Goal: Task Accomplishment & Management: Complete application form

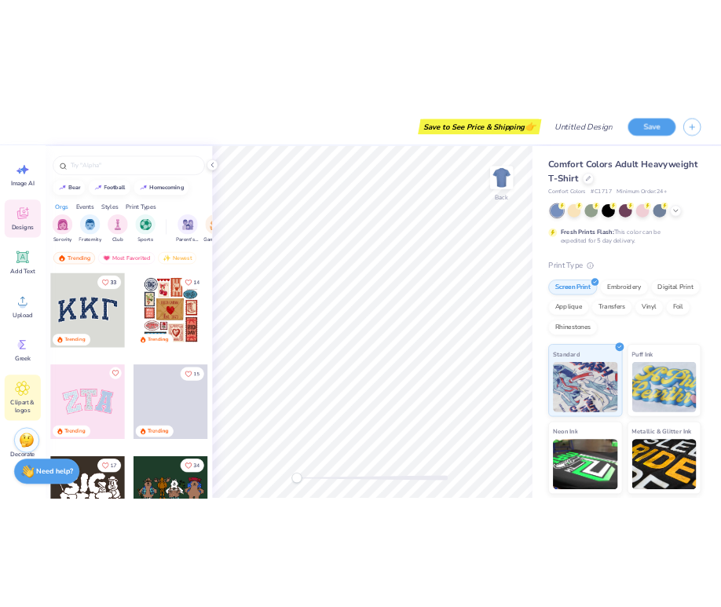
scroll to position [10, 0]
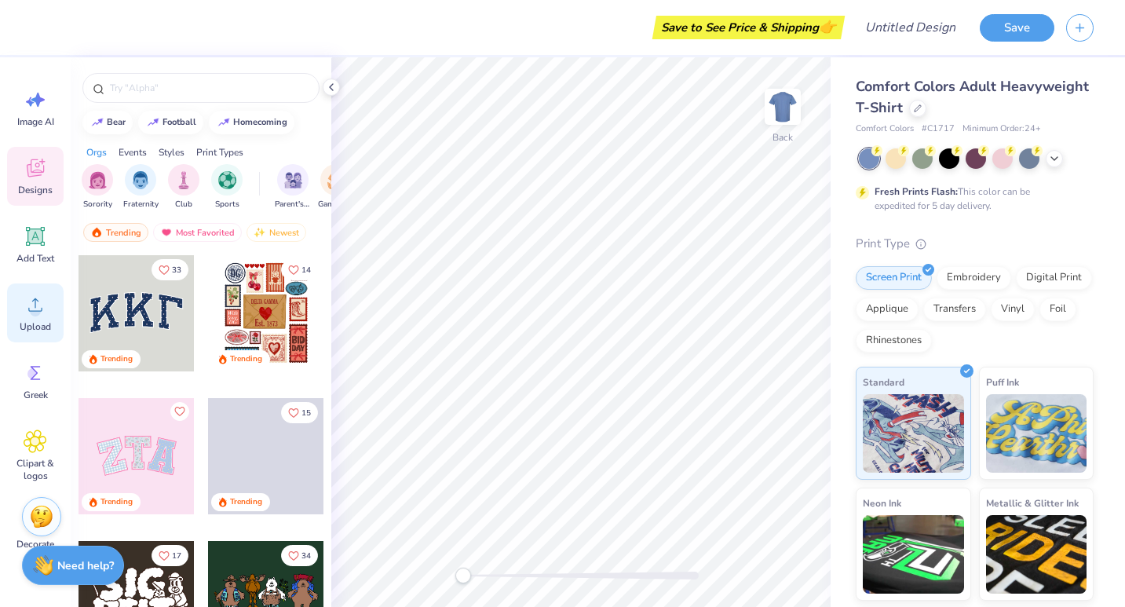
click at [40, 314] on icon at bounding box center [36, 305] width 24 height 24
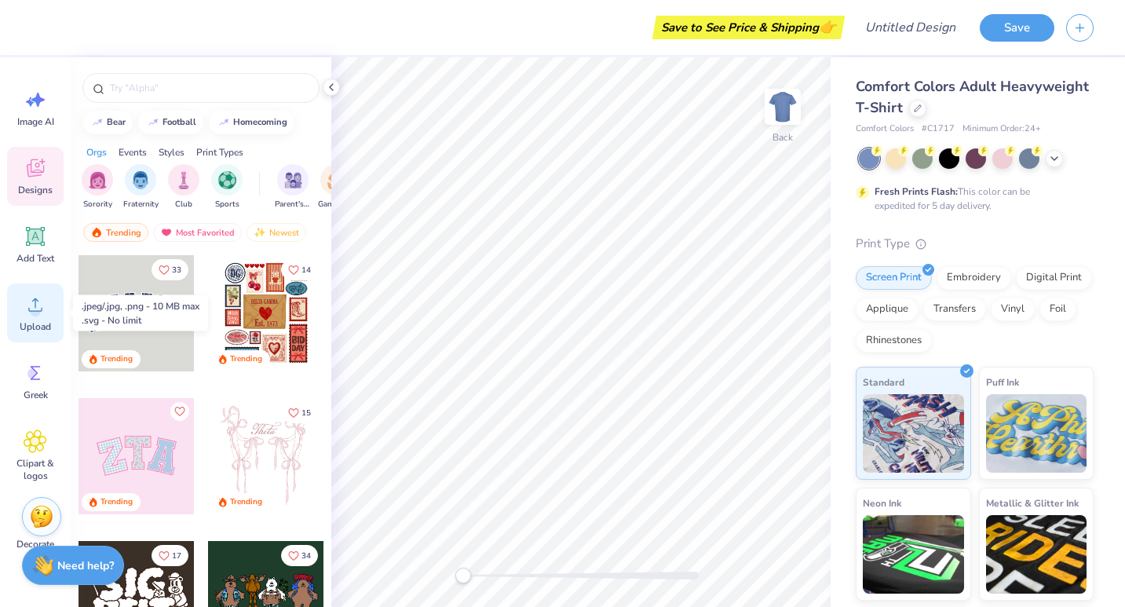
click at [34, 304] on icon at bounding box center [36, 305] width 24 height 24
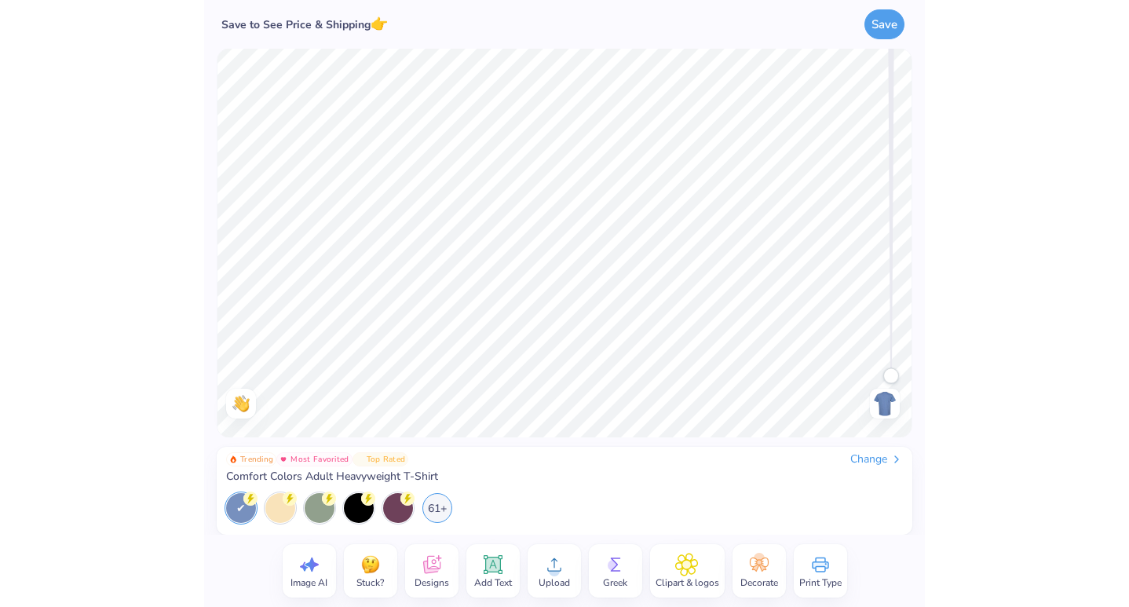
scroll to position [0, 0]
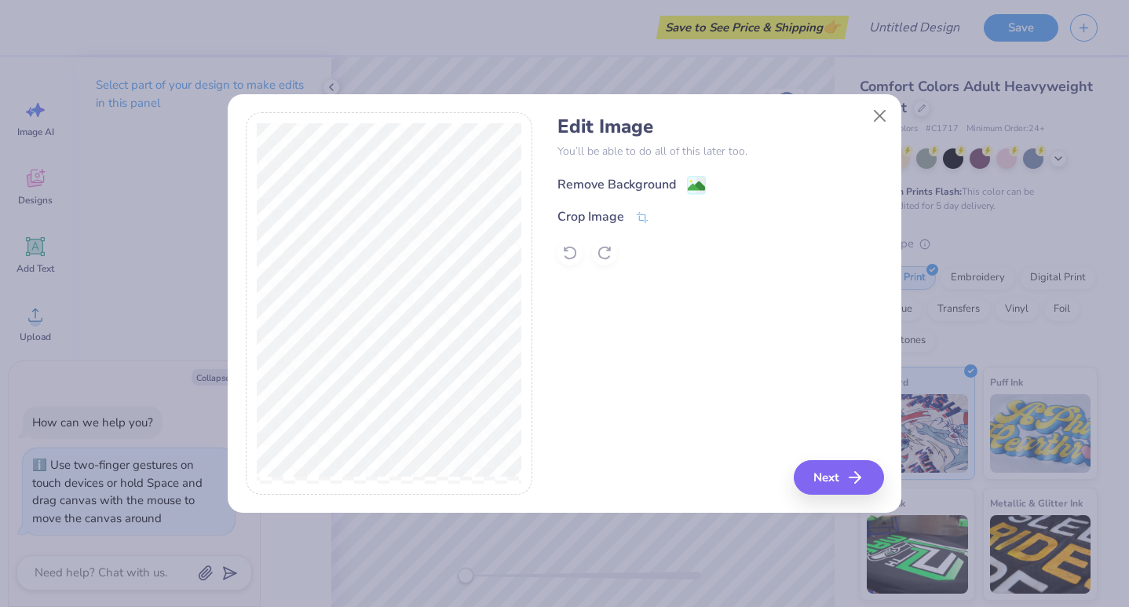
click at [658, 179] on div "Remove Background" at bounding box center [616, 184] width 119 height 19
click at [842, 471] on button "Next" at bounding box center [841, 477] width 90 height 35
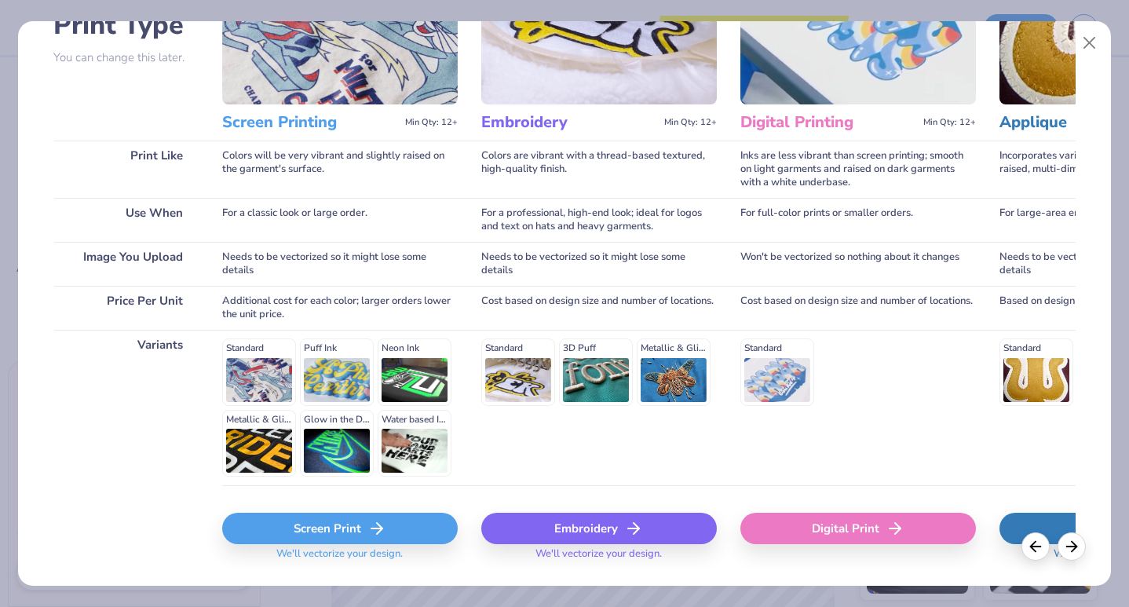
scroll to position [145, 0]
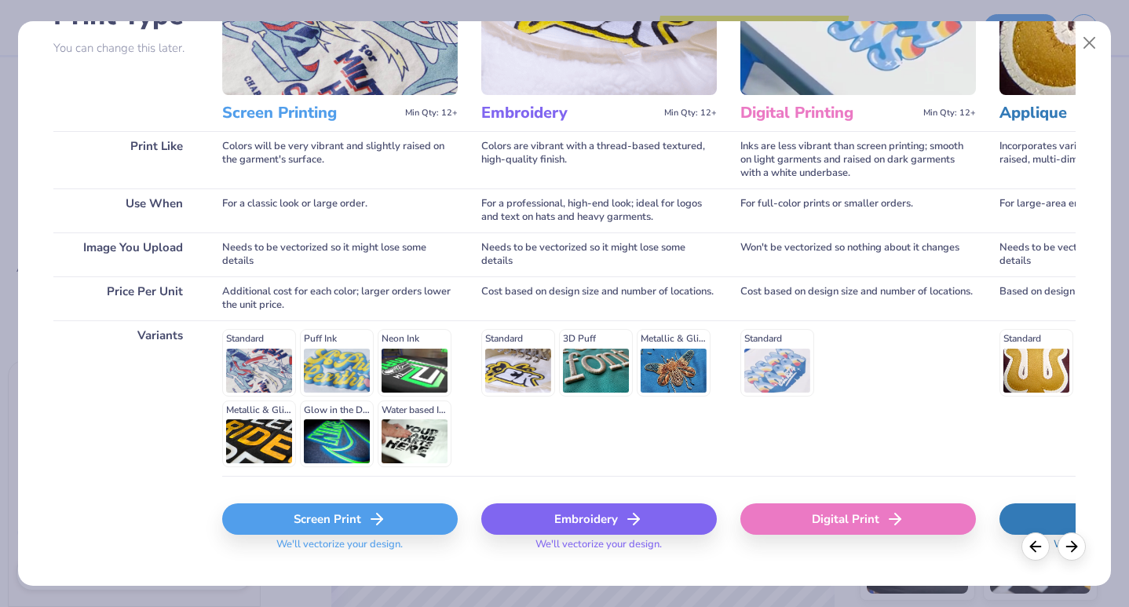
click at [245, 336] on div "Standard Puff Ink Neon Ink Metallic & Glitter Ink Glow in the Dark Ink Water ba…" at bounding box center [339, 398] width 235 height 138
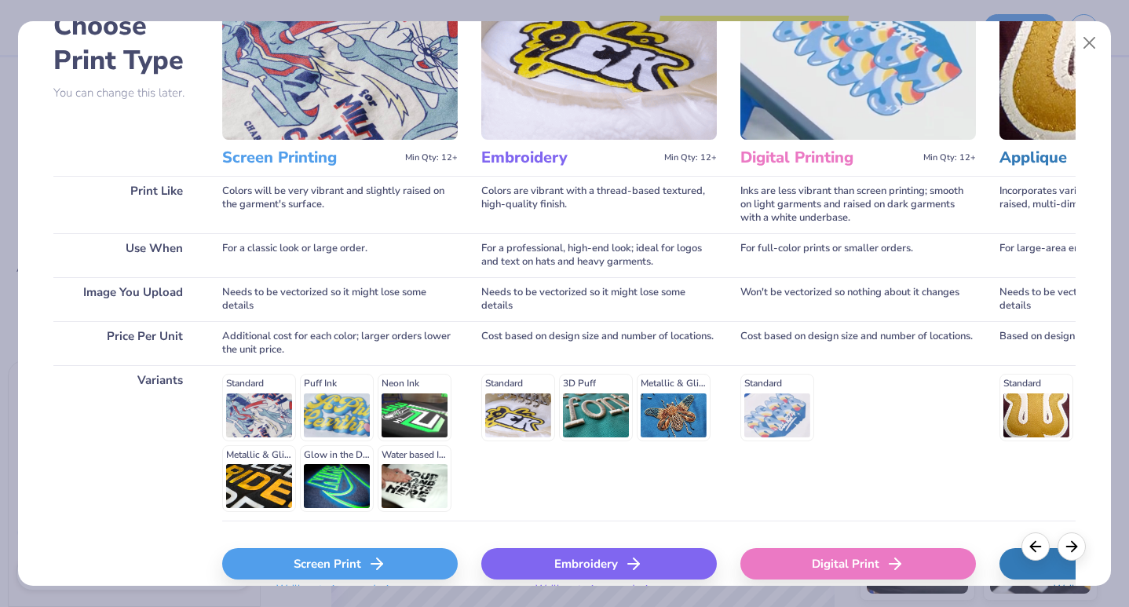
scroll to position [101, 0]
click at [352, 556] on div "Screen Print" at bounding box center [339, 562] width 235 height 31
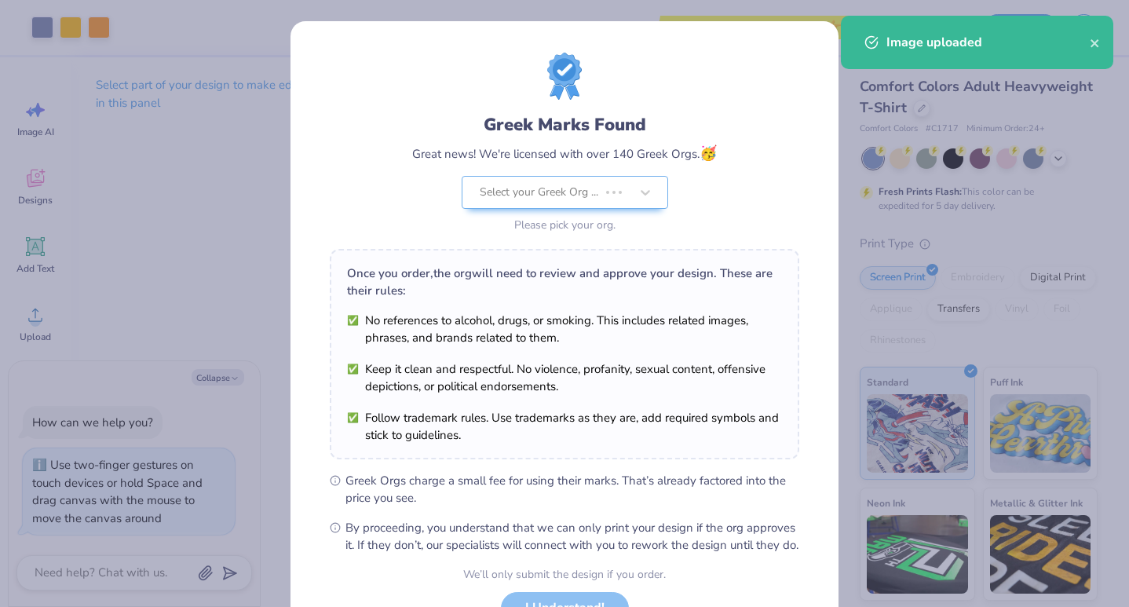
click at [560, 316] on body "Art colors Save to See Price & Shipping 👉 Design Title Save Image AI Designs Ad…" at bounding box center [564, 303] width 1129 height 607
type textarea "x"
type input "5.72"
type input "7.02"
type input "3.81"
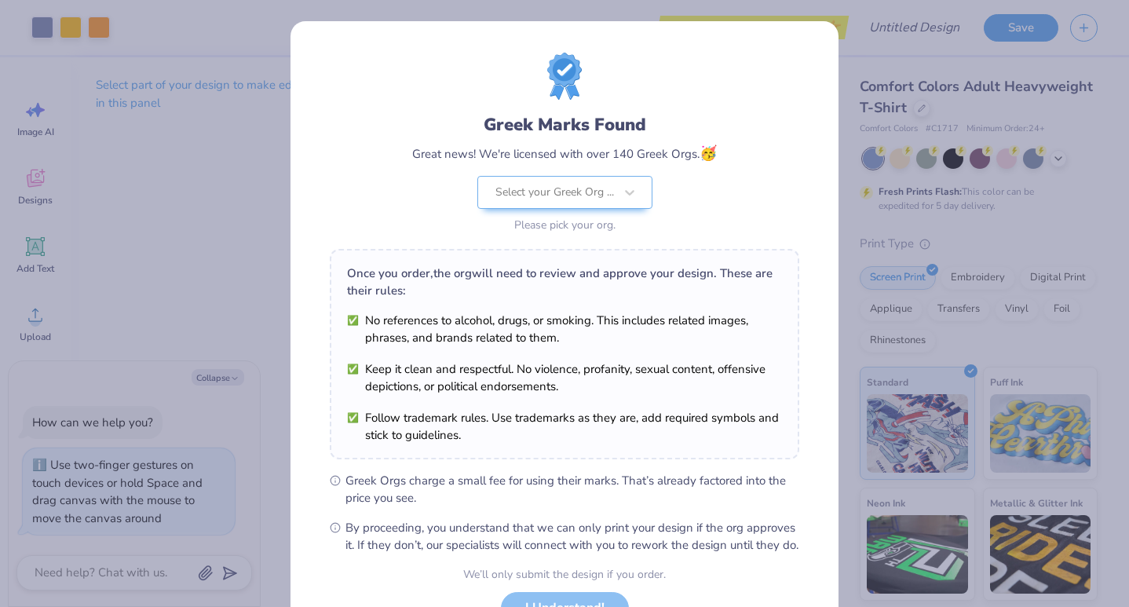
scroll to position [128, 0]
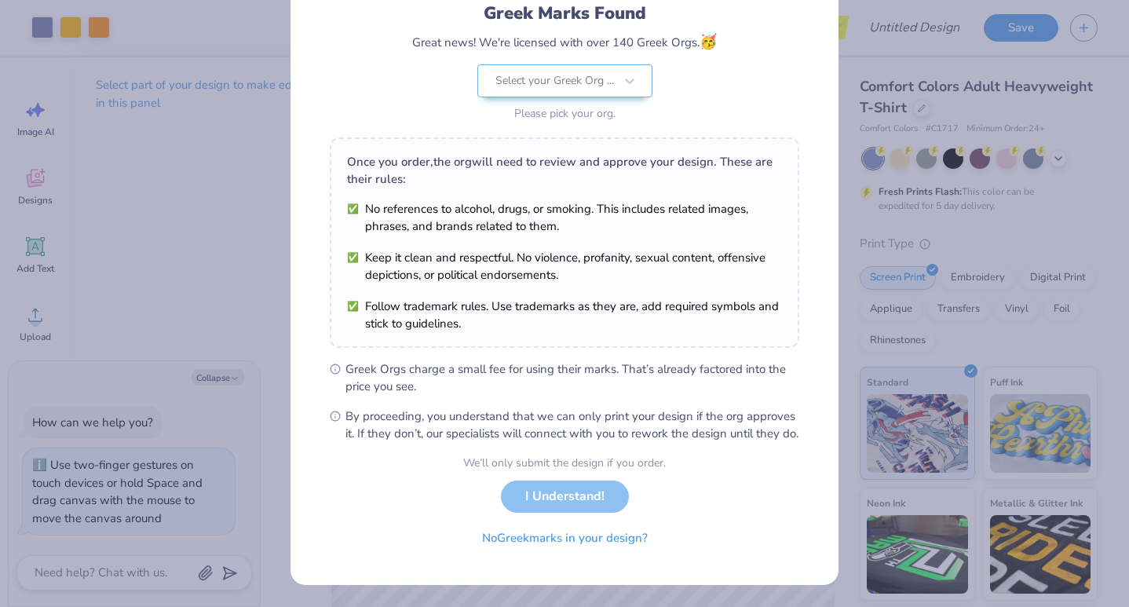
click at [586, 504] on div "We’ll only submit the design if you order. I Understand! No Greek marks in your…" at bounding box center [564, 504] width 203 height 99
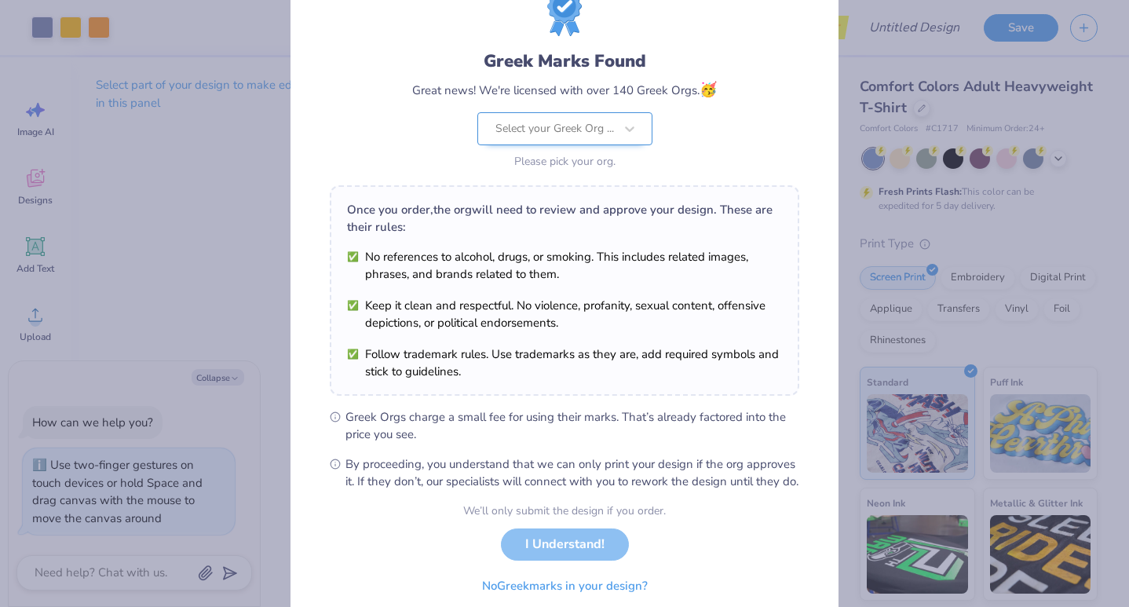
click at [581, 133] on div at bounding box center [554, 129] width 119 height 20
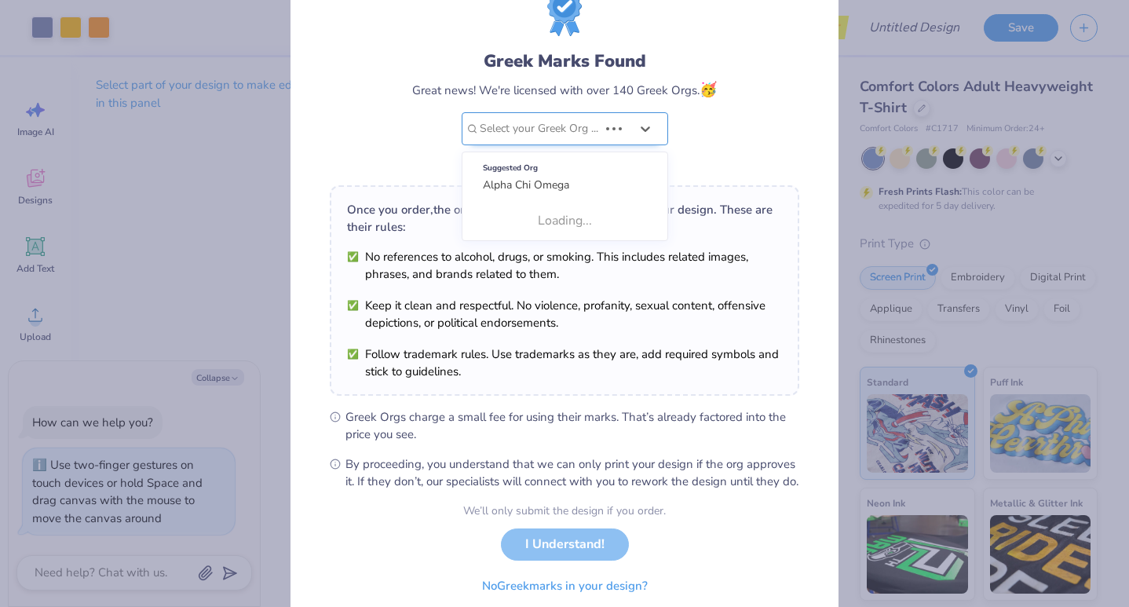
scroll to position [0, 0]
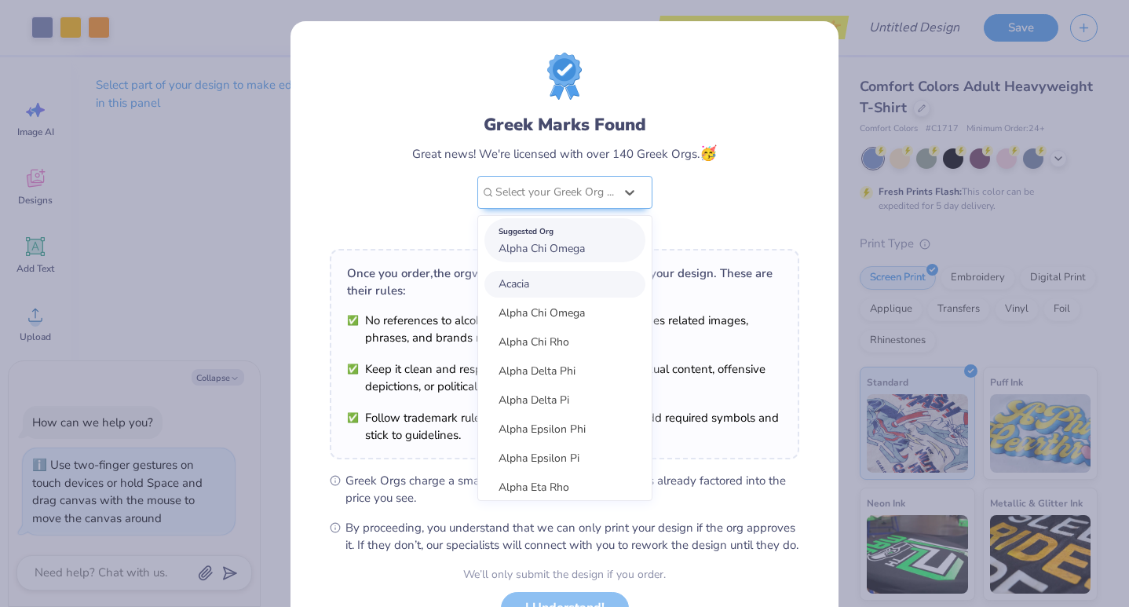
click at [560, 249] on span "Alpha Chi Omega" at bounding box center [541, 248] width 86 height 15
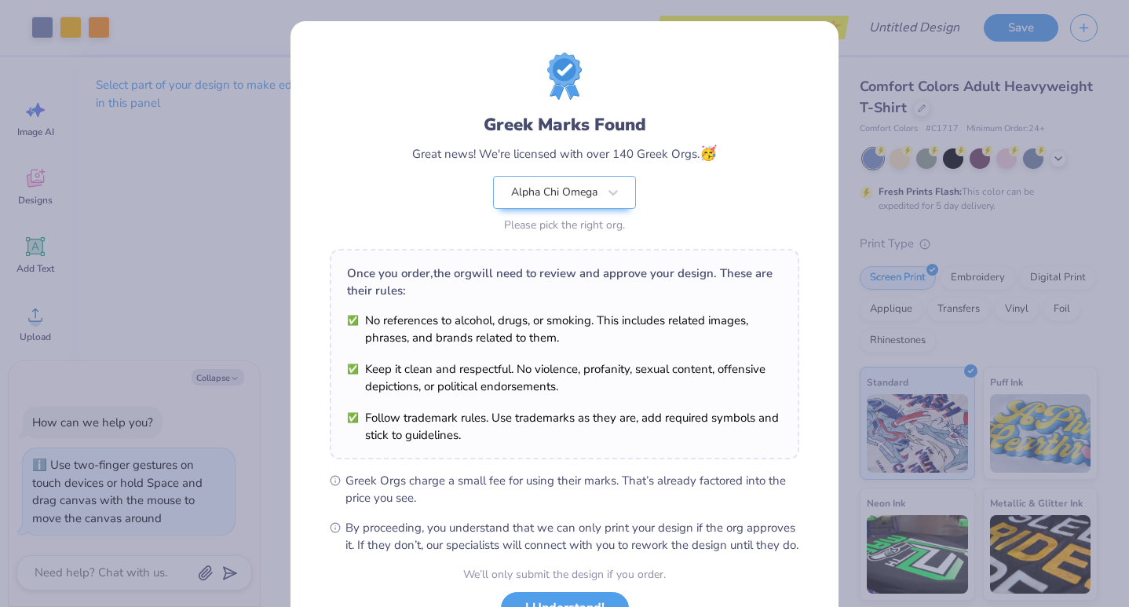
scroll to position [128, 0]
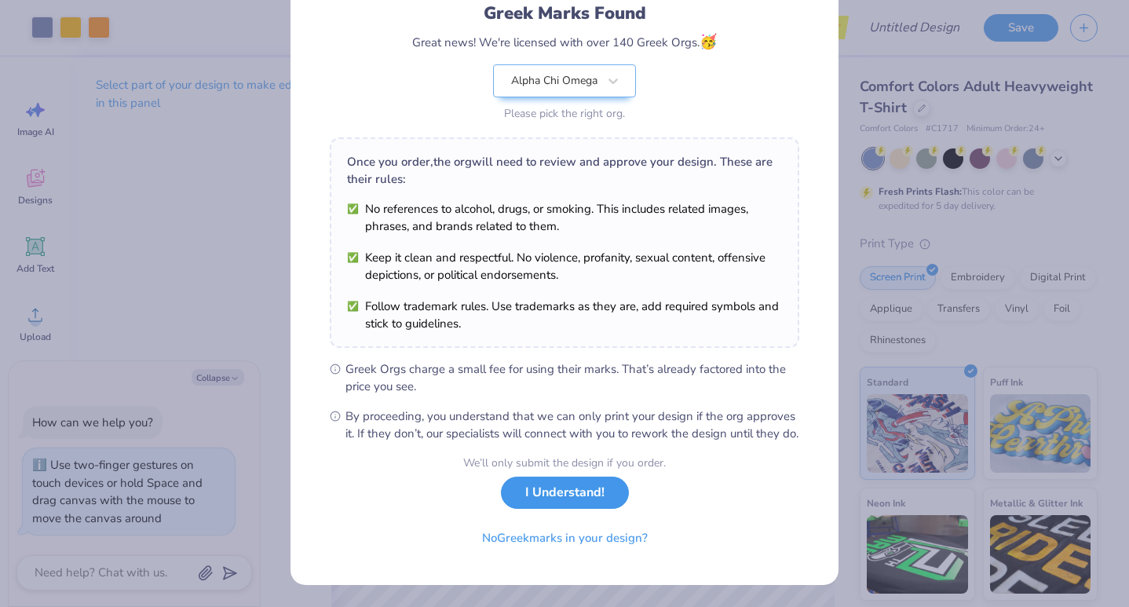
click at [575, 502] on button "I Understand!" at bounding box center [565, 492] width 128 height 32
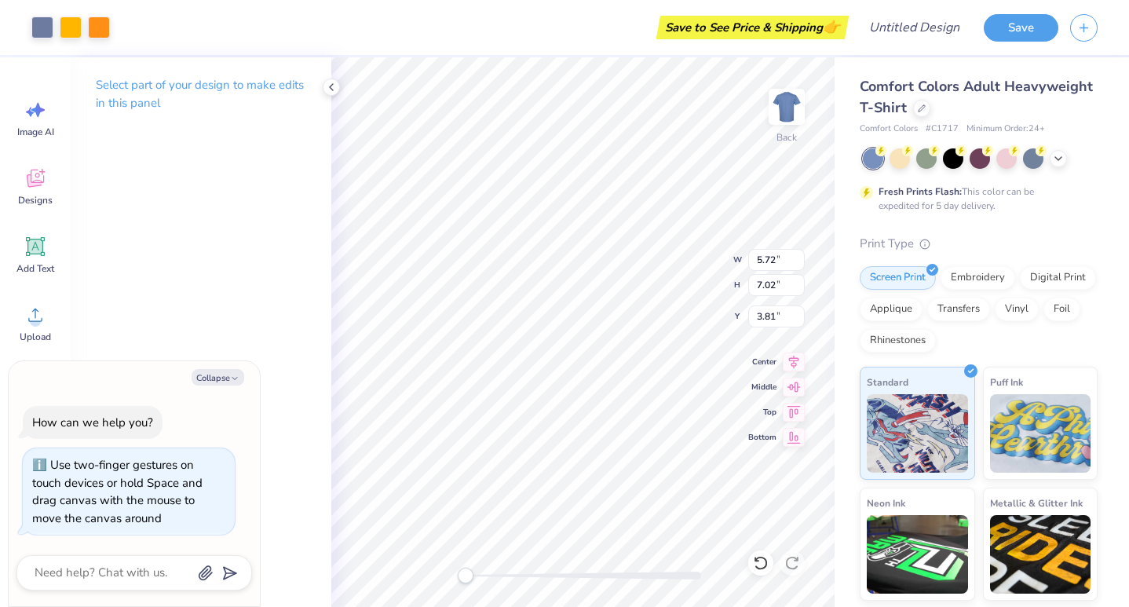
scroll to position [0, 0]
type textarea "x"
type input "5.25"
type input "6.44"
type input "5.48"
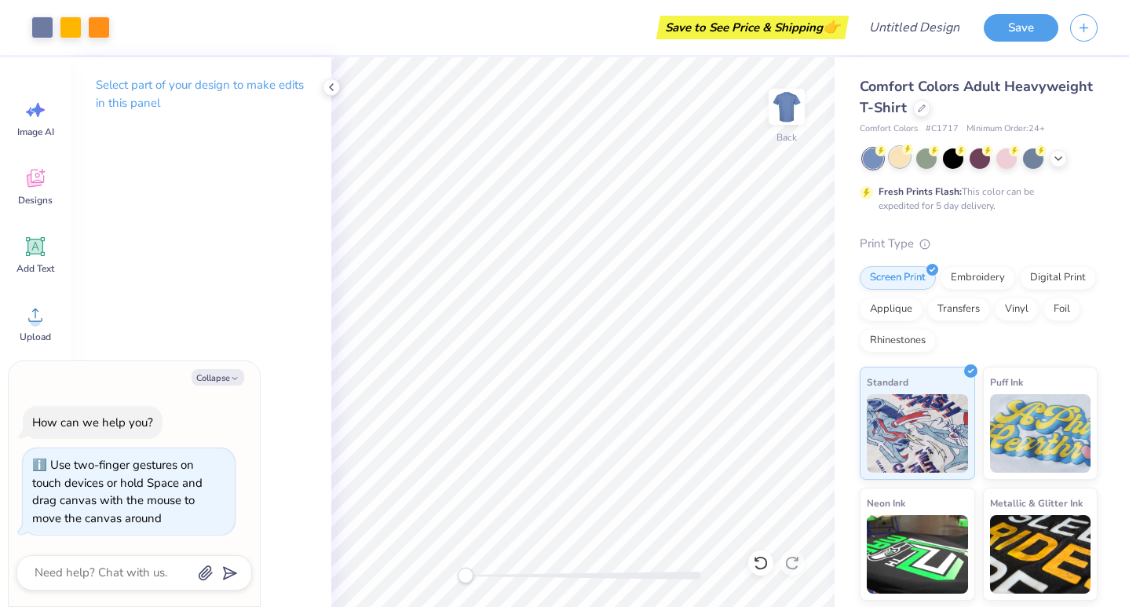
click at [906, 164] on div at bounding box center [899, 157] width 20 height 20
click at [1060, 154] on icon at bounding box center [1058, 157] width 13 height 13
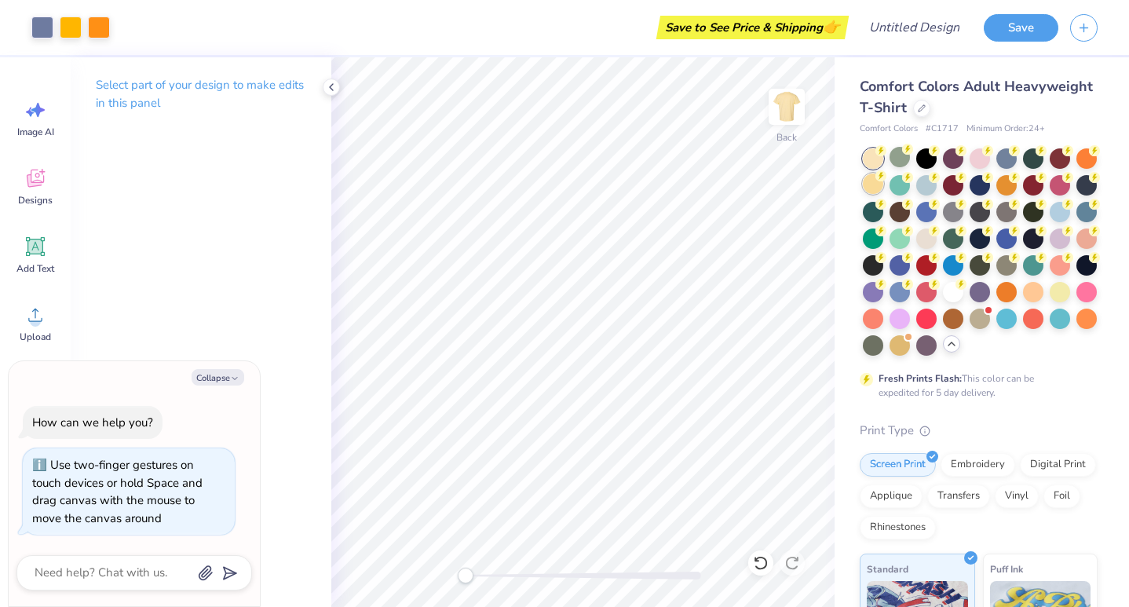
click at [863, 181] on div at bounding box center [873, 183] width 20 height 20
click at [1070, 295] on div at bounding box center [980, 251] width 235 height 207
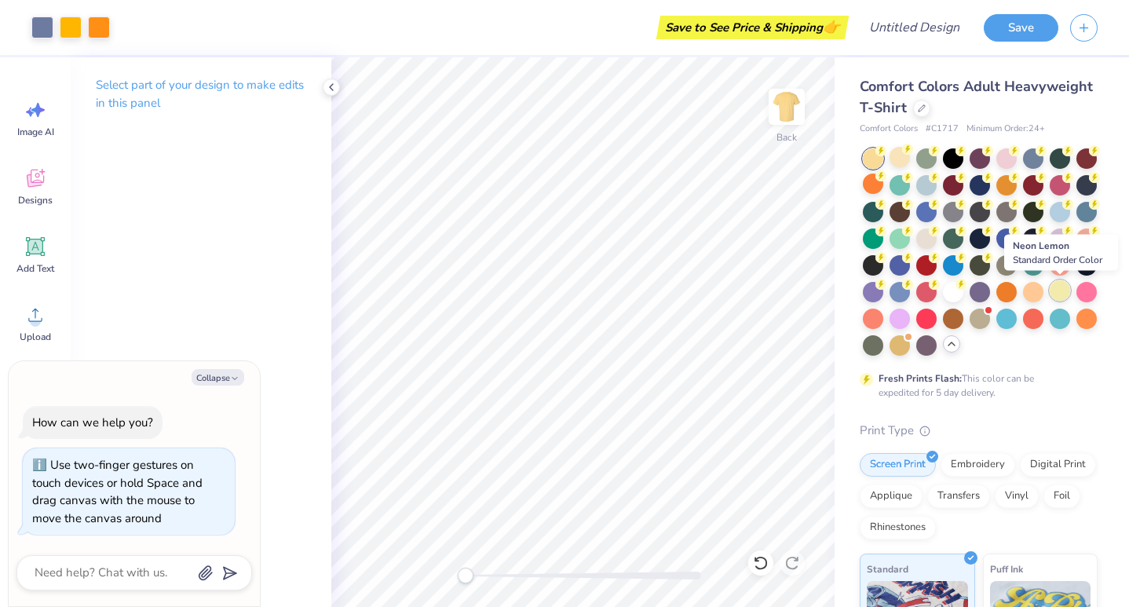
click at [1061, 287] on div at bounding box center [1060, 290] width 20 height 20
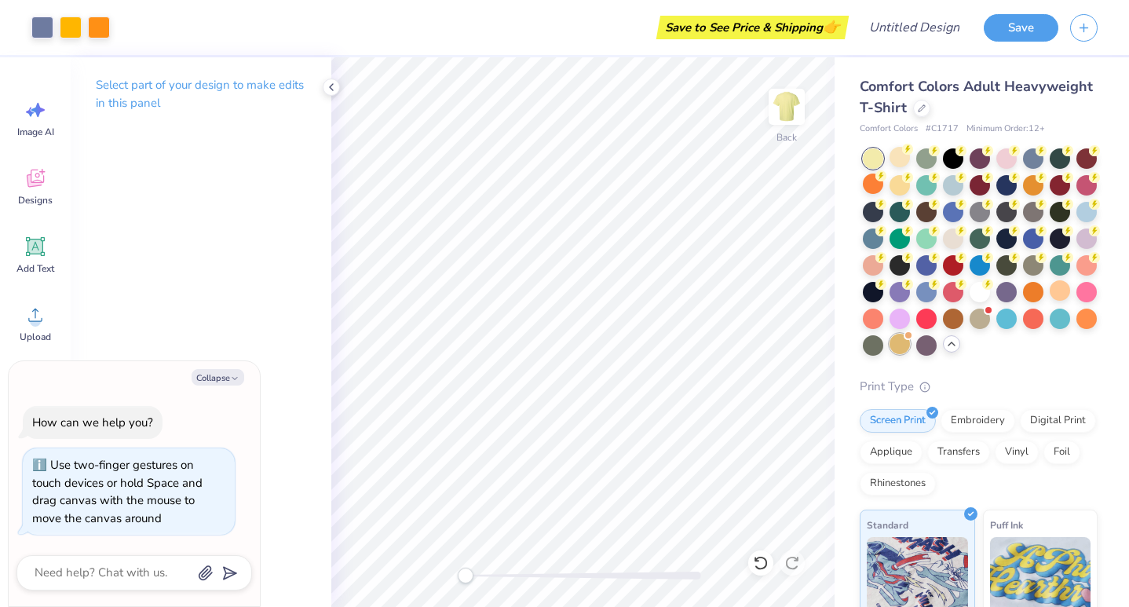
click at [897, 345] on div at bounding box center [899, 344] width 20 height 20
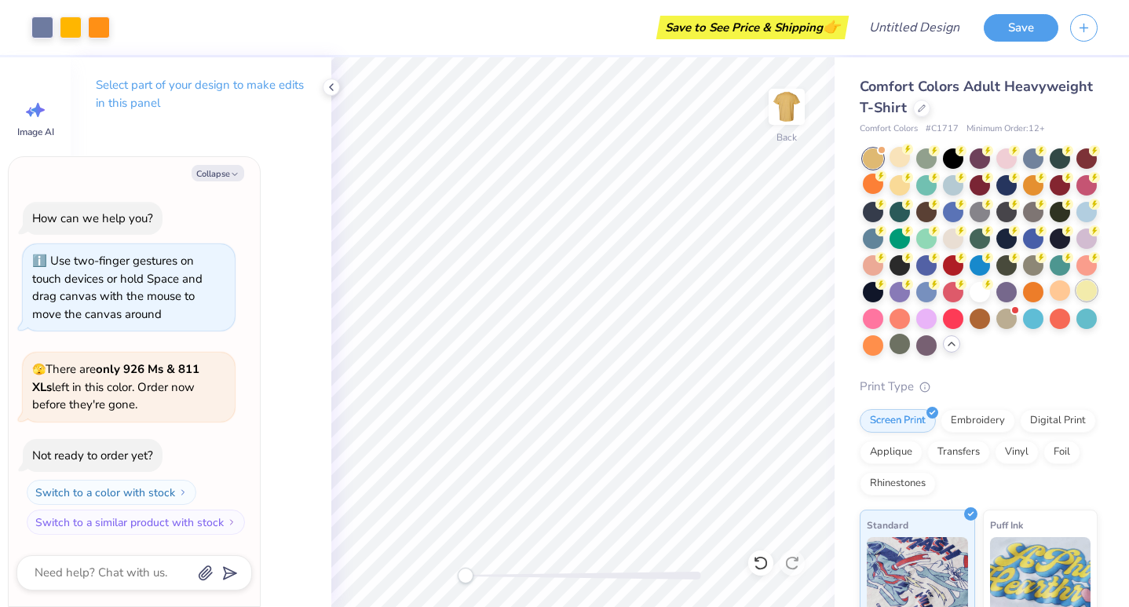
click at [1087, 294] on div at bounding box center [1086, 290] width 20 height 20
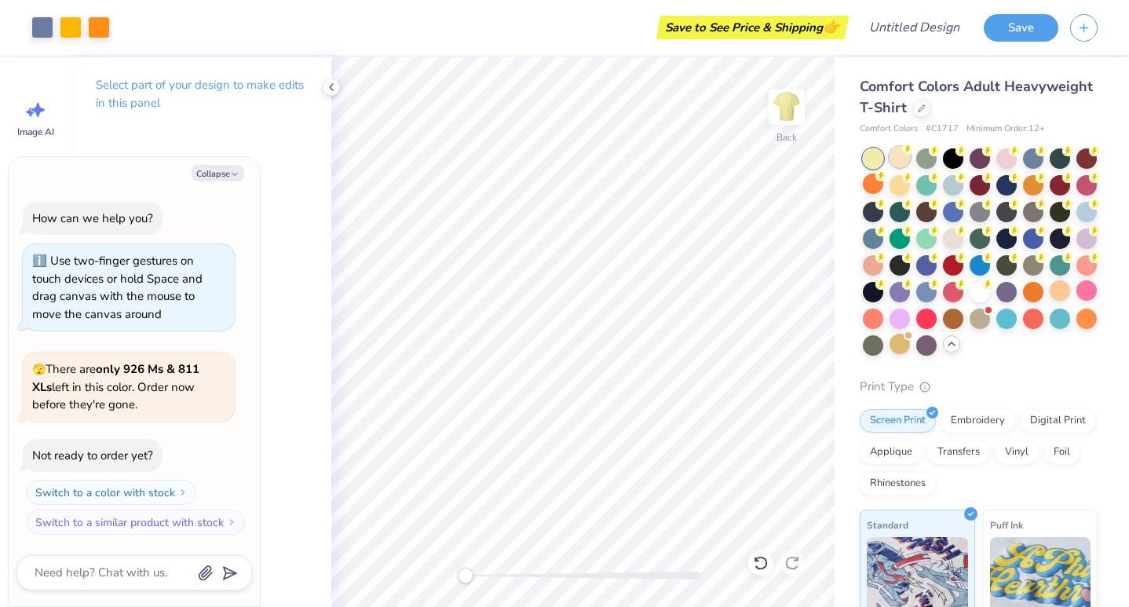
click at [898, 162] on div at bounding box center [899, 157] width 20 height 20
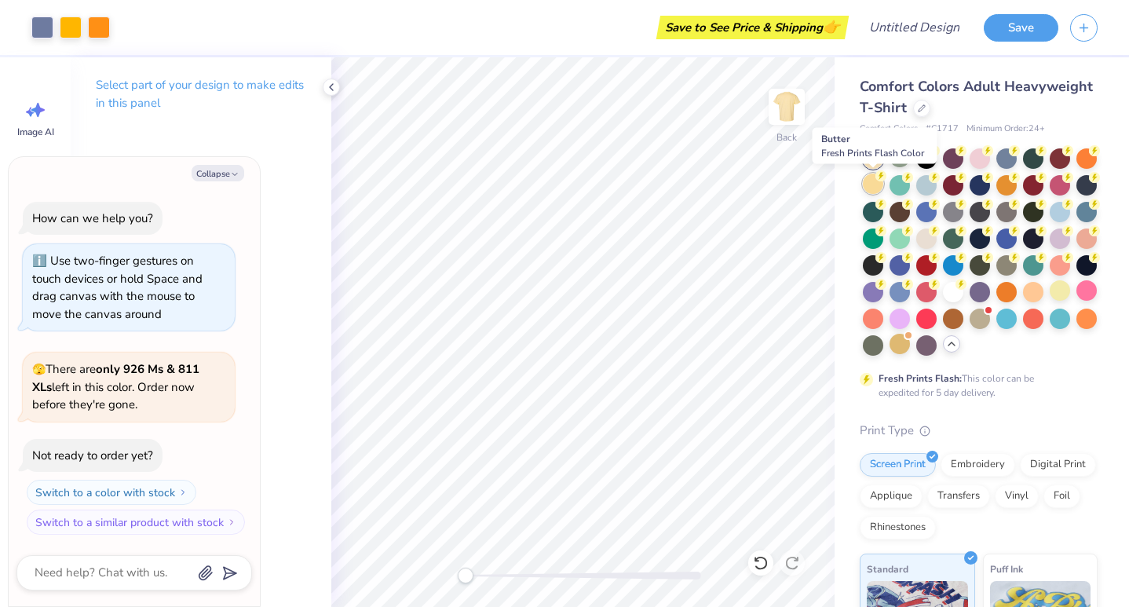
click at [874, 194] on div at bounding box center [873, 183] width 20 height 20
click at [871, 162] on div at bounding box center [873, 158] width 20 height 20
click at [896, 162] on div at bounding box center [899, 157] width 20 height 20
type textarea "x"
type input "3.75"
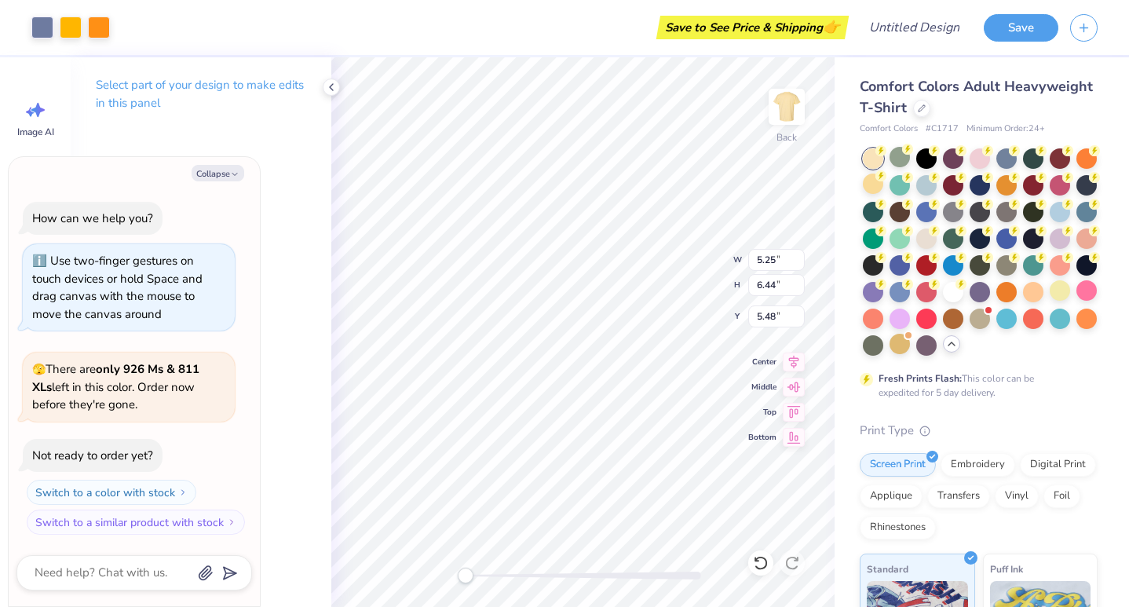
type input "4.60"
click at [333, 86] on icon at bounding box center [331, 87] width 13 height 13
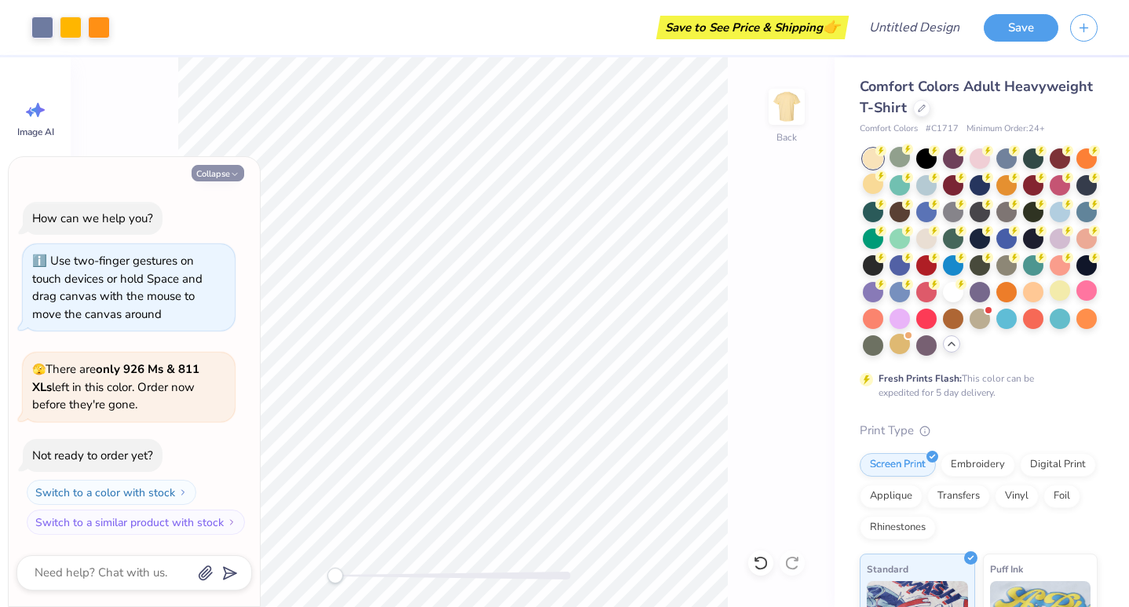
click at [228, 168] on button "Collapse" at bounding box center [218, 173] width 53 height 16
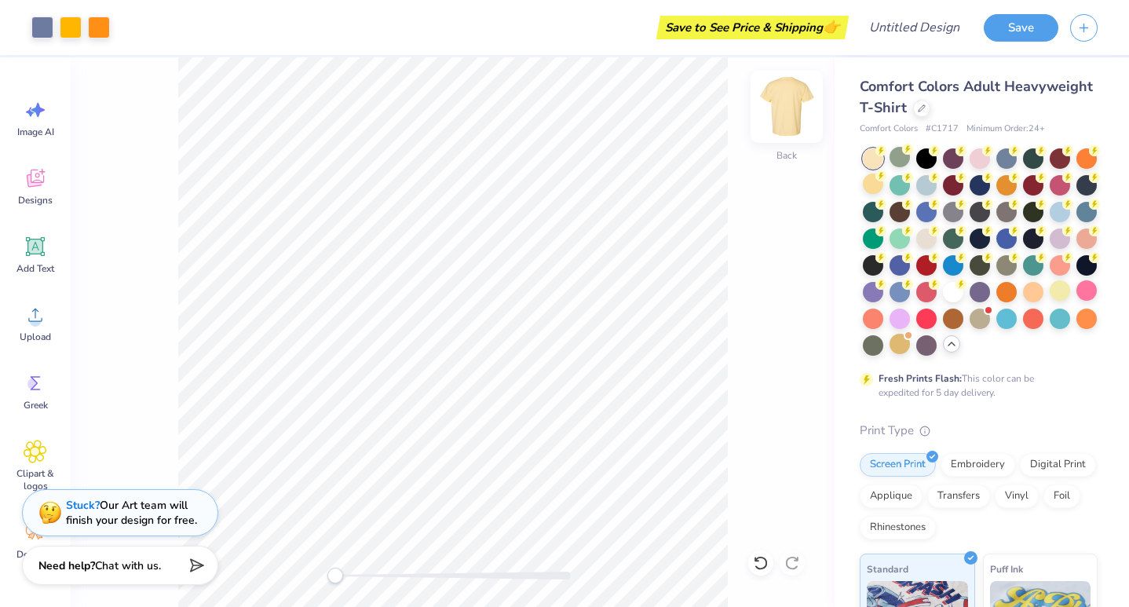
click at [777, 110] on img at bounding box center [786, 106] width 63 height 63
click at [777, 108] on img at bounding box center [786, 106] width 31 height 31
click at [1094, 31] on button "button" at bounding box center [1083, 25] width 27 height 27
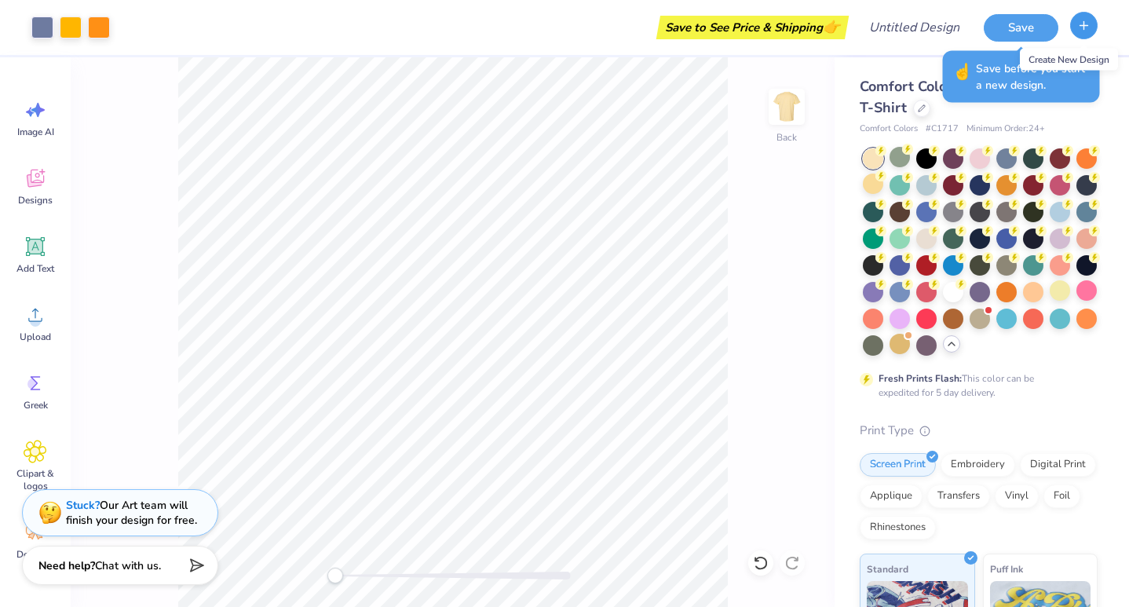
click at [1089, 23] on icon "button" at bounding box center [1083, 25] width 13 height 13
click at [1022, 31] on button "Save" at bounding box center [1021, 25] width 75 height 27
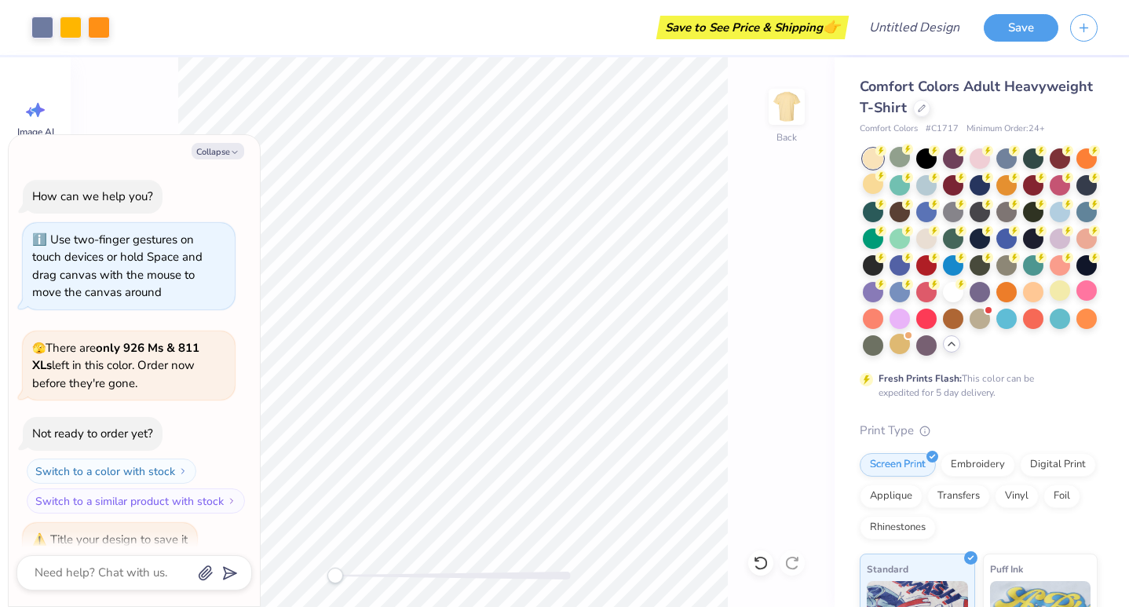
scroll to position [21, 0]
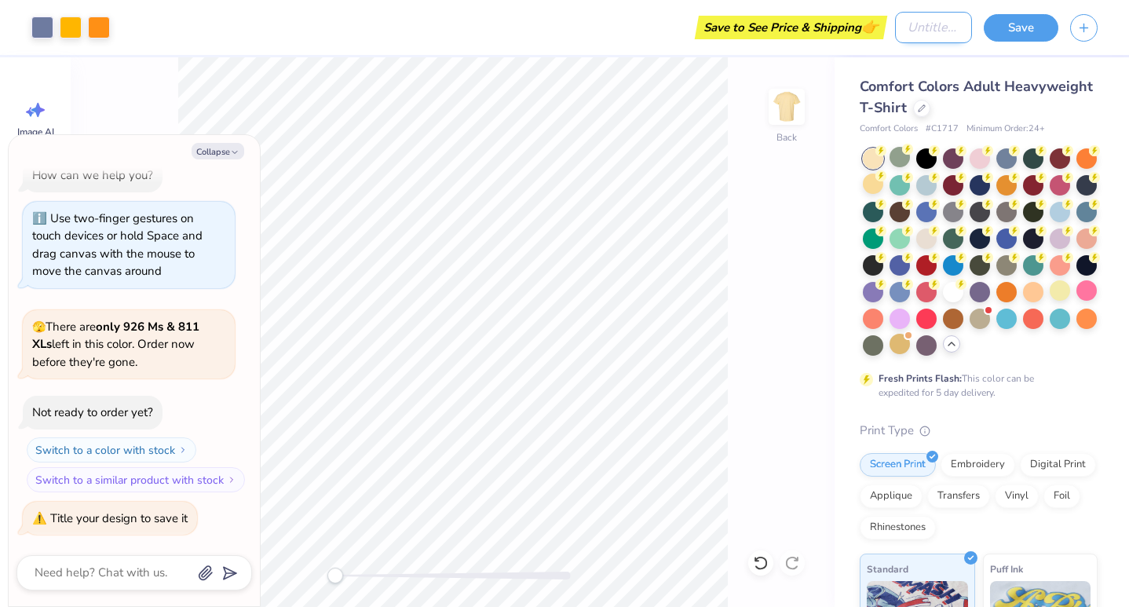
click at [934, 28] on input "Design Title" at bounding box center [933, 27] width 77 height 31
type textarea "x"
type input "a"
type textarea "x"
type input "at"
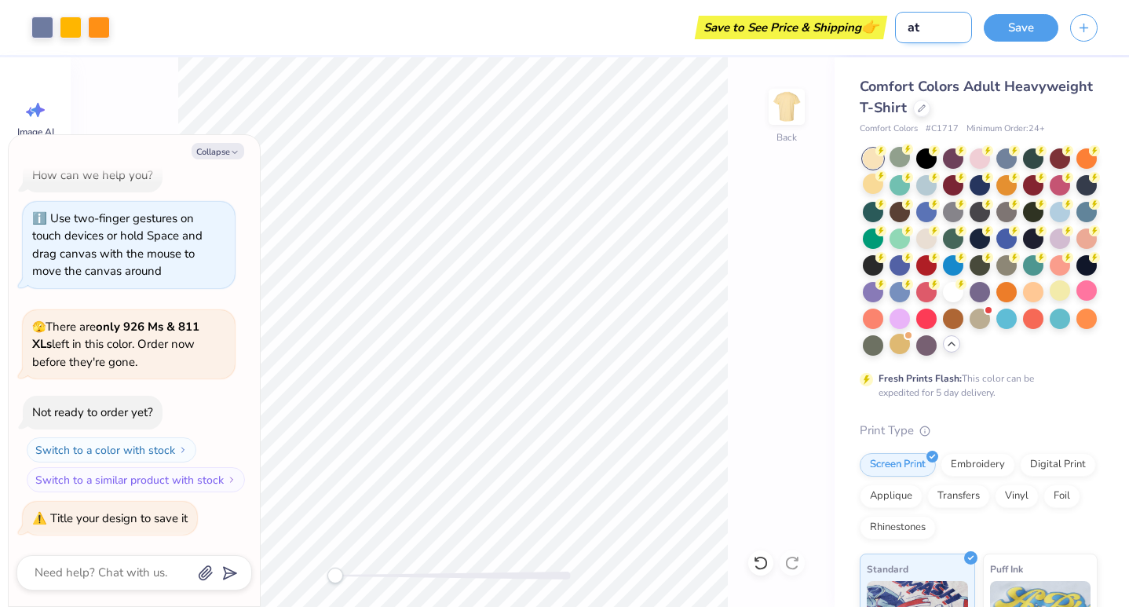
type textarea "x"
type input "att"
type textarea "x"
type input "atte"
type textarea "x"
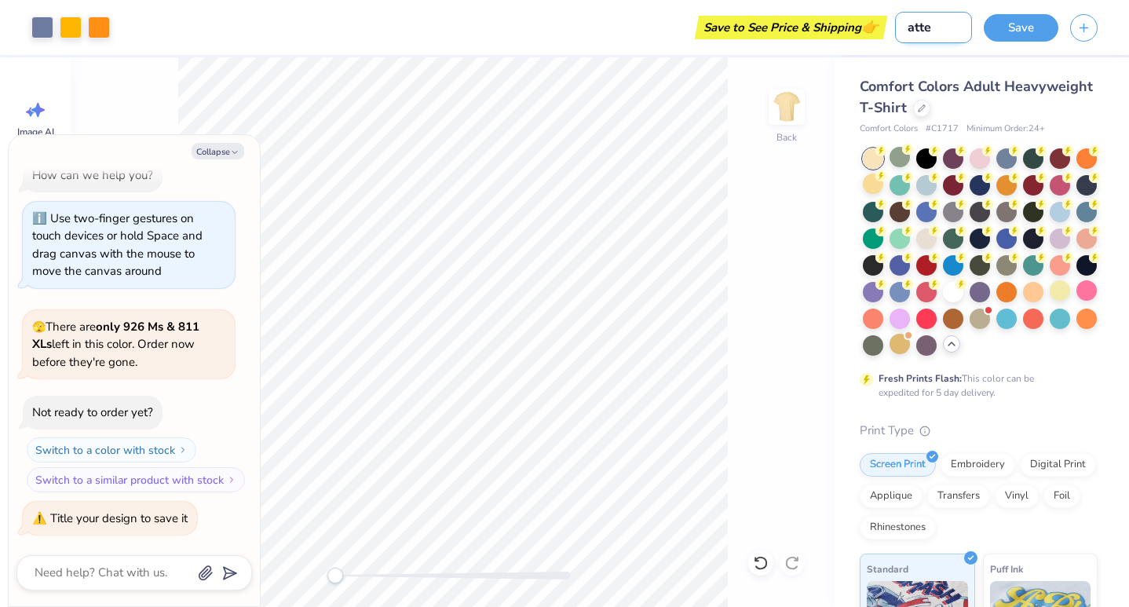
type input "attem"
type textarea "x"
type input "attemp"
type textarea "x"
type input "attempt"
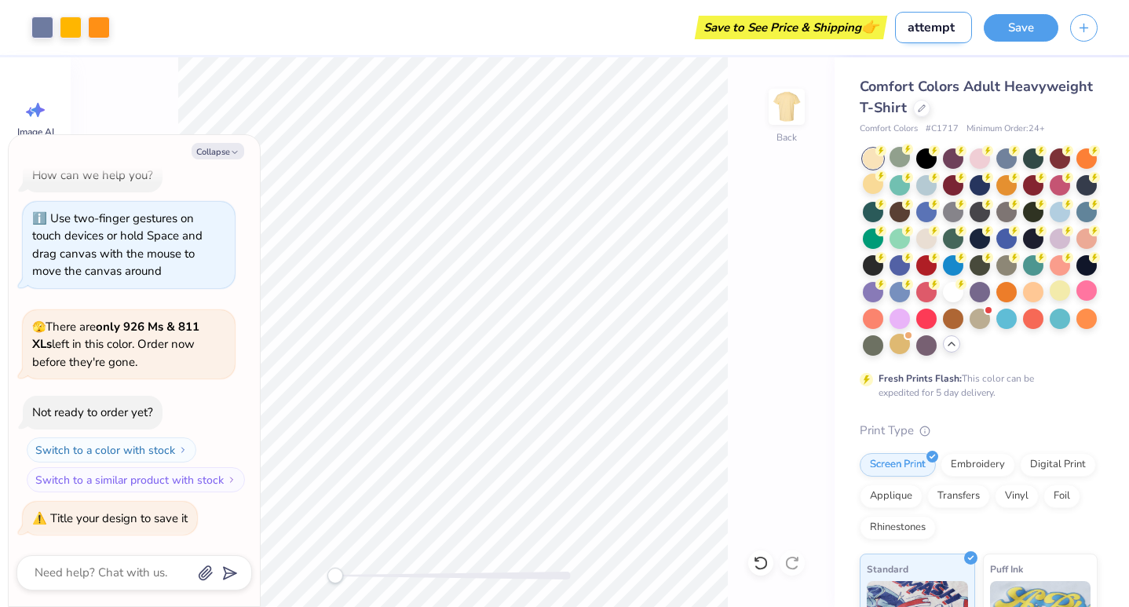
type textarea "x"
type input "attempt"
type textarea "x"
type input "attempt 1"
type textarea "x"
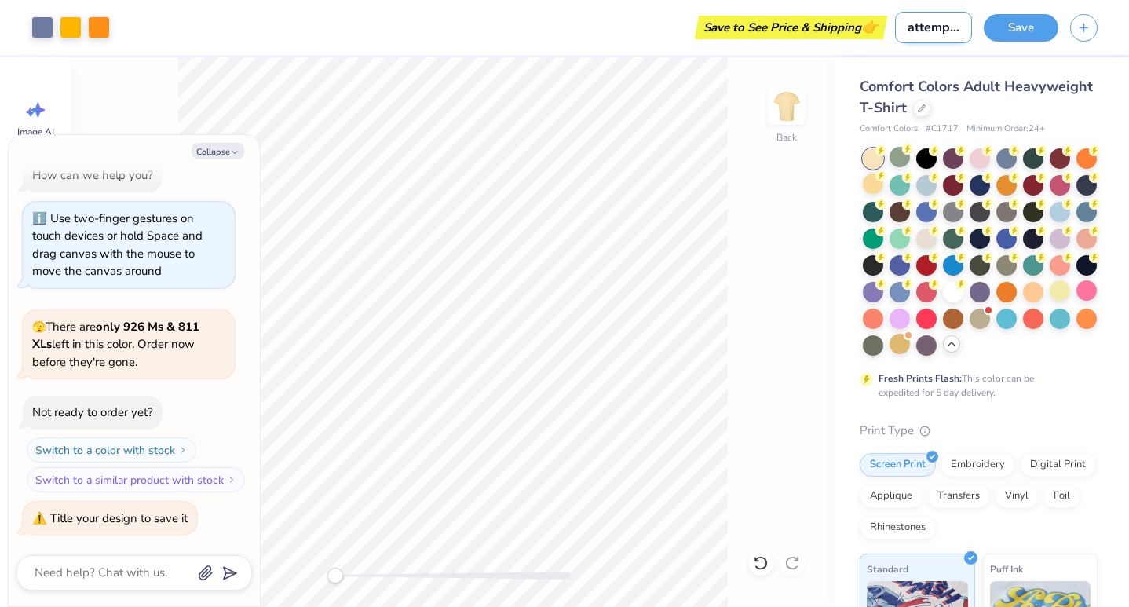
scroll to position [0, 5]
type input "attempt 1"
click at [1010, 14] on button "Save" at bounding box center [1021, 25] width 75 height 27
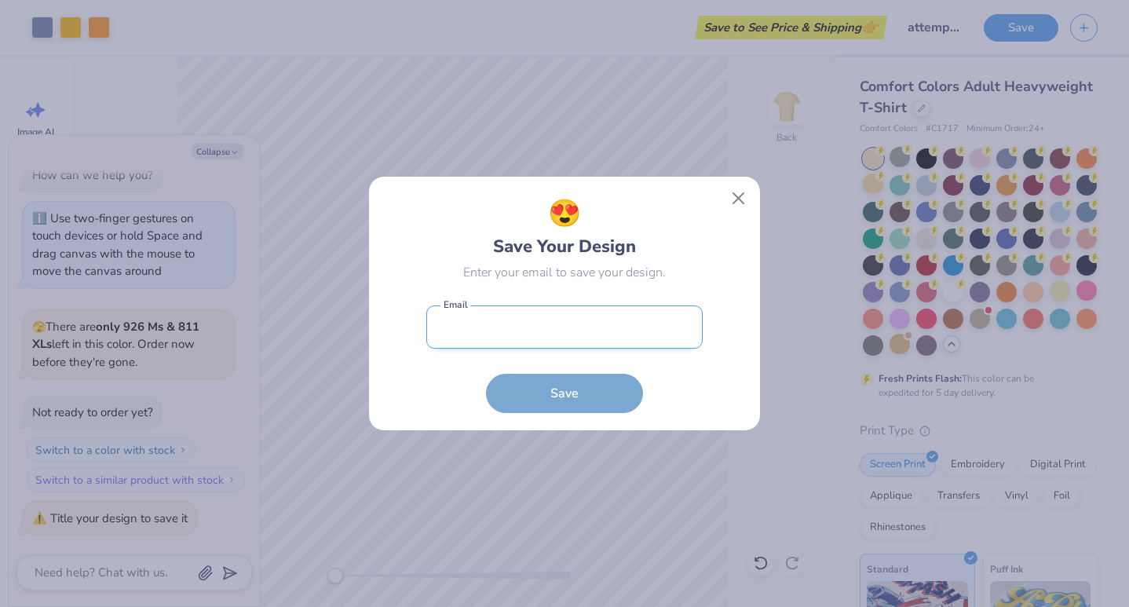
click at [568, 323] on input "email" at bounding box center [564, 326] width 276 height 43
type input "[EMAIL_ADDRESS][DOMAIN_NAME]"
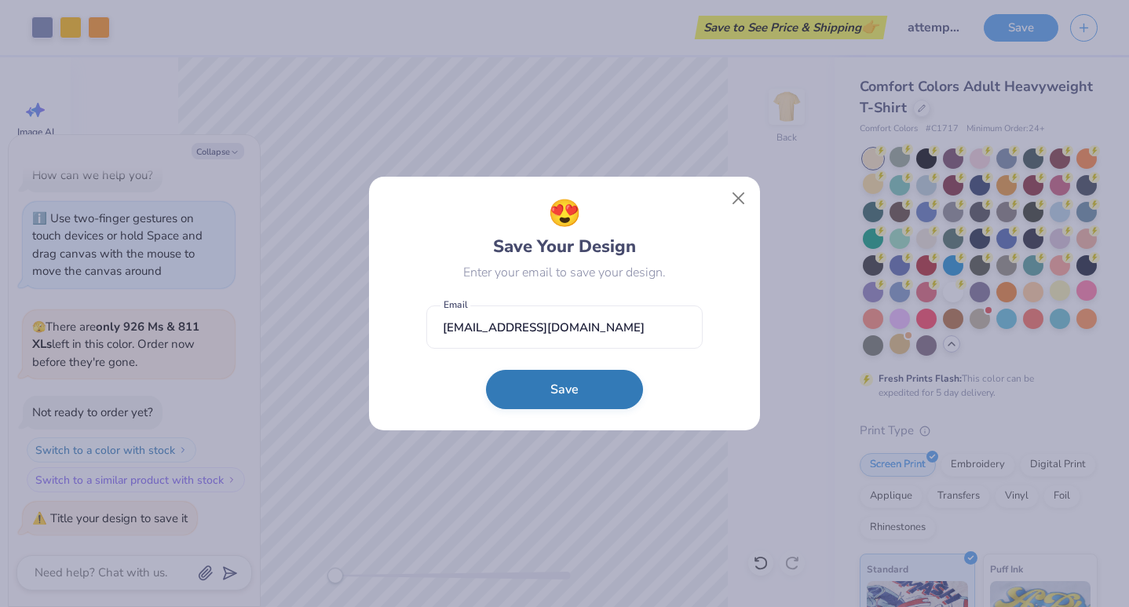
click at [581, 399] on button "Save" at bounding box center [564, 389] width 157 height 39
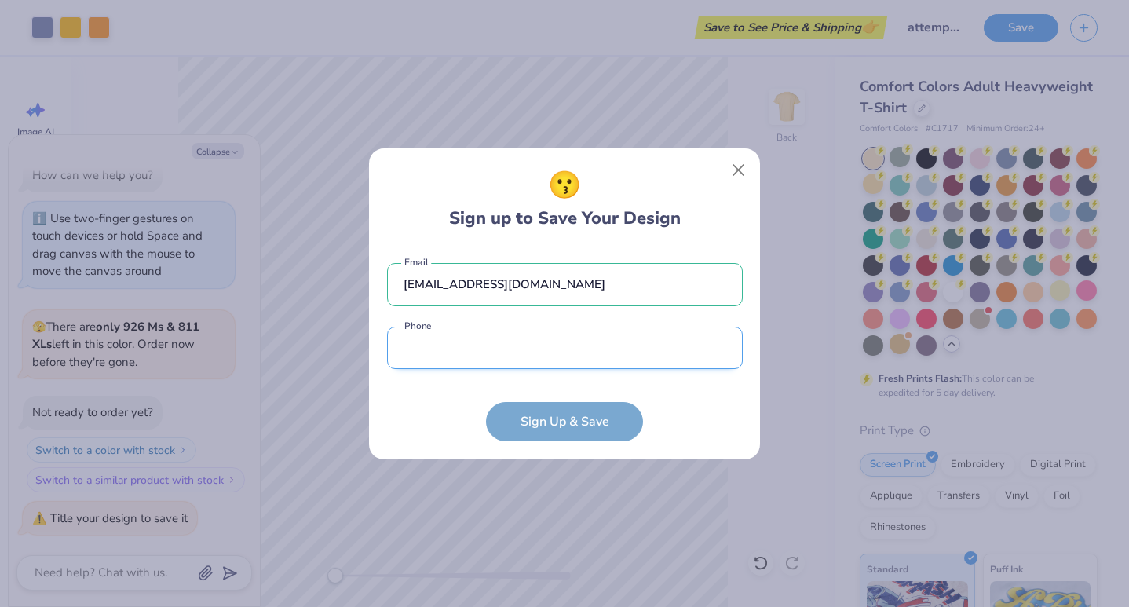
click at [587, 327] on input "tel" at bounding box center [565, 348] width 356 height 43
type input "[PHONE_NUMBER]"
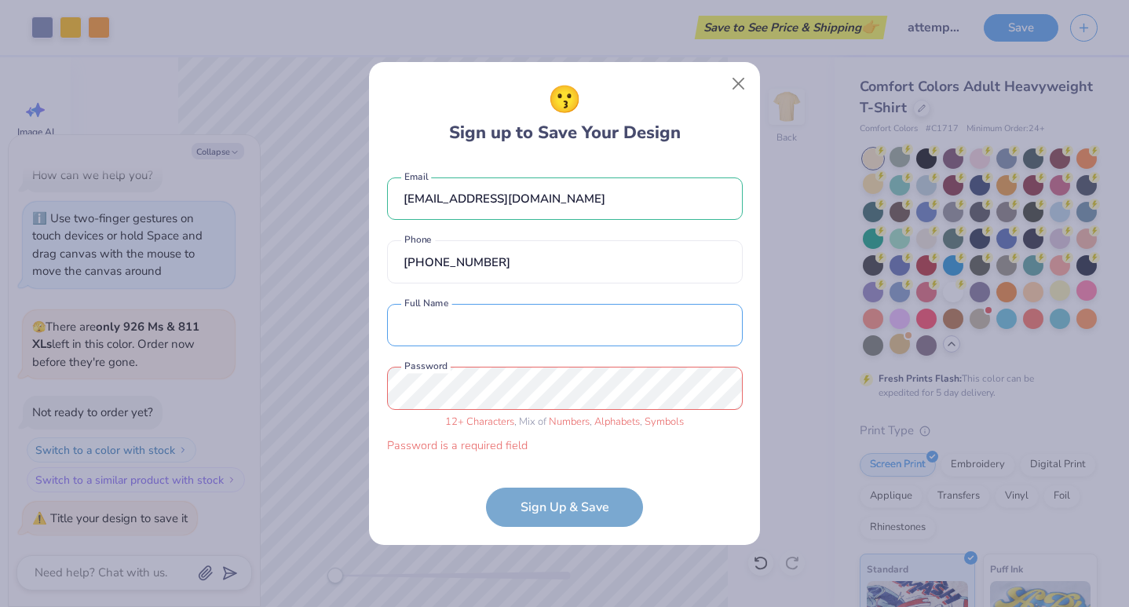
click at [531, 352] on div "[EMAIL_ADDRESS][DOMAIN_NAME] Email [PHONE_NUMBER] Phone Full Name is a required…" at bounding box center [565, 312] width 356 height 301
type input "[PERSON_NAME]"
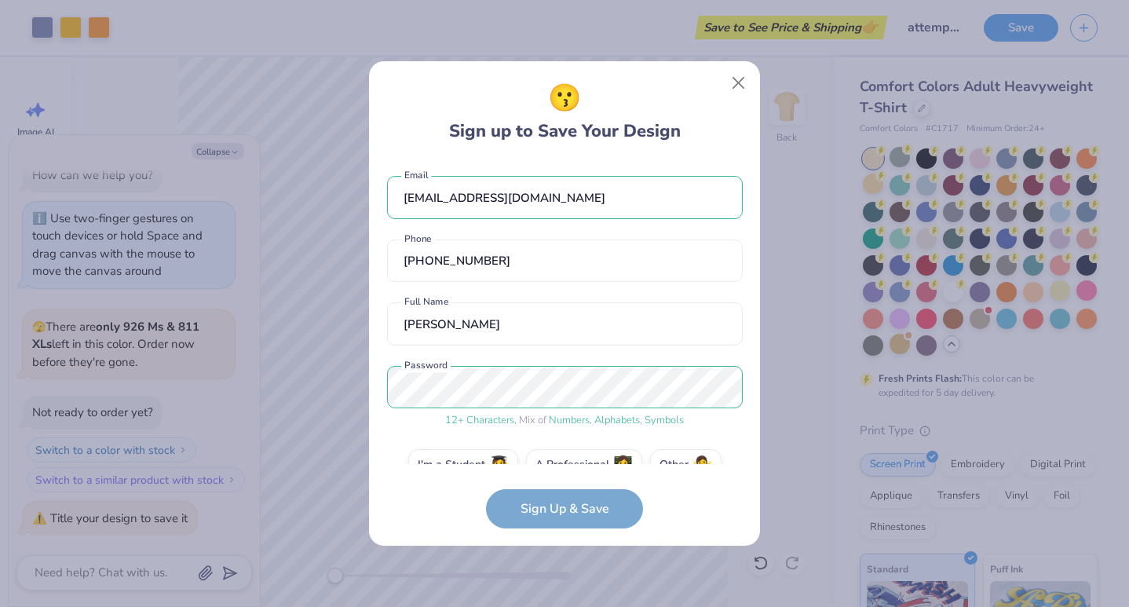
scroll to position [32, 0]
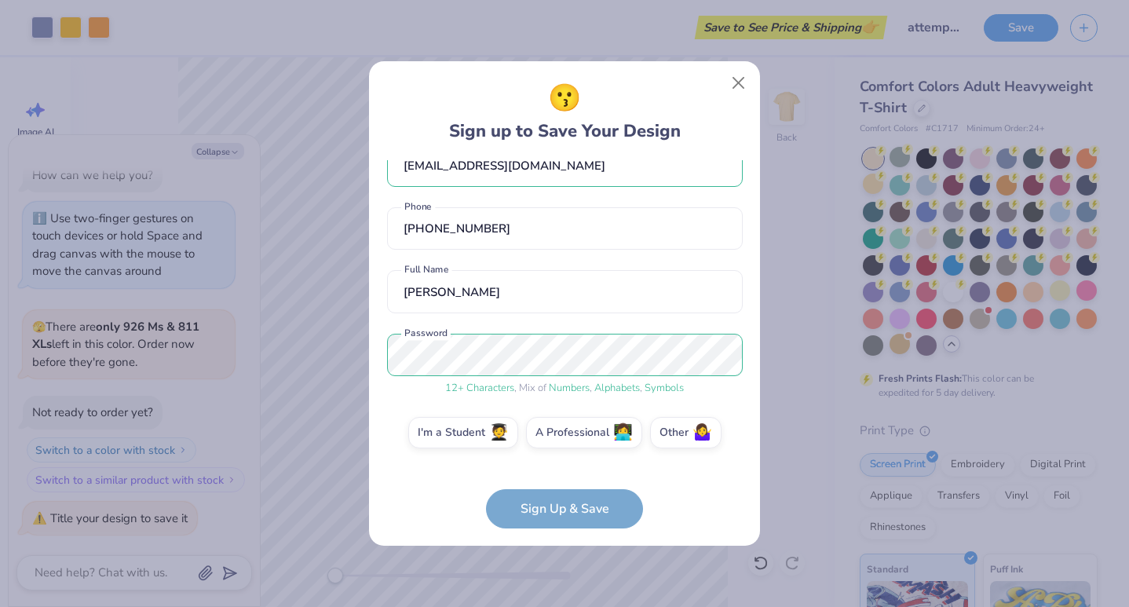
click at [602, 524] on form "[EMAIL_ADDRESS][DOMAIN_NAME] Email [PHONE_NUMBER] Phone [PERSON_NAME] Full Name…" at bounding box center [565, 344] width 356 height 368
click at [586, 511] on form "[EMAIL_ADDRESS][DOMAIN_NAME] Email [PHONE_NUMBER] Phone [PERSON_NAME] Full Name…" at bounding box center [565, 344] width 356 height 368
click at [465, 440] on label "I'm a Student 🧑‍🎓" at bounding box center [463, 429] width 110 height 31
click at [560, 463] on input "I'm a Student 🧑‍🎓" at bounding box center [565, 468] width 10 height 10
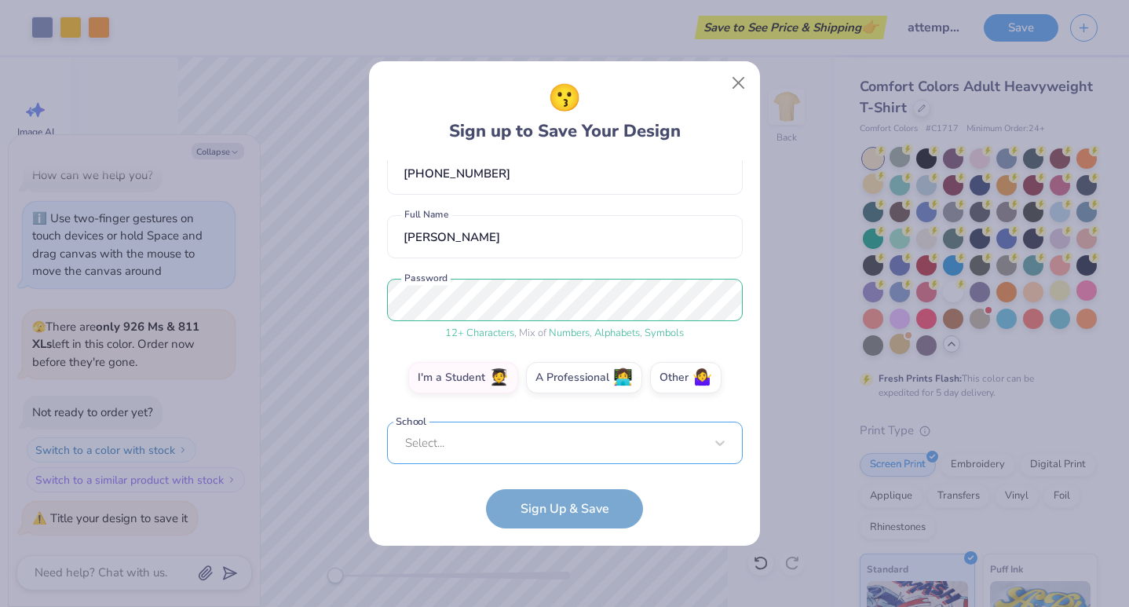
click at [495, 430] on div "Select..." at bounding box center [565, 443] width 356 height 43
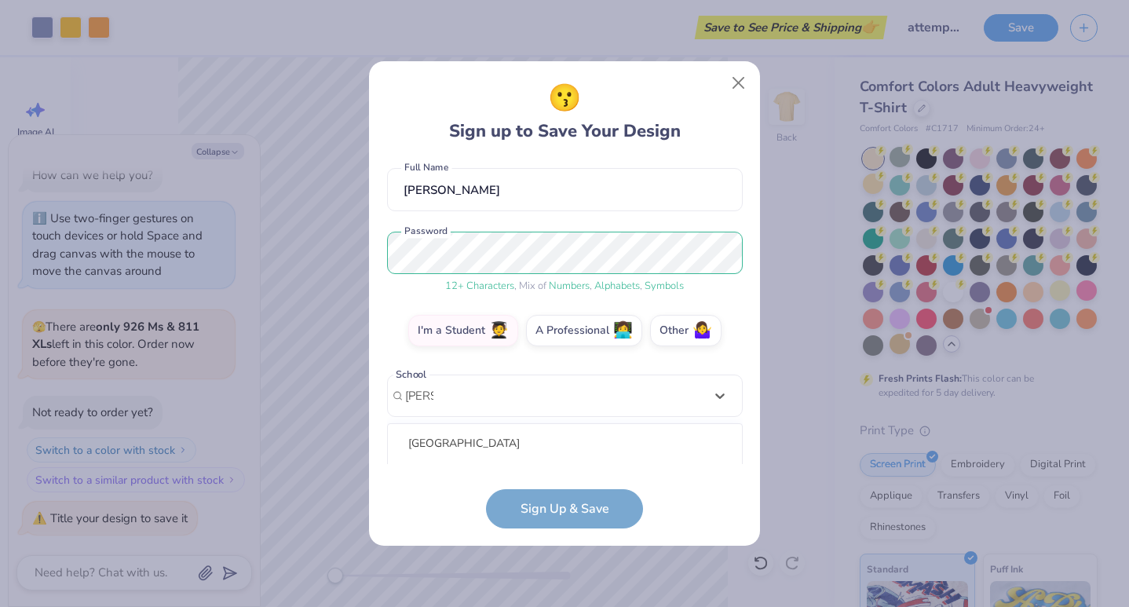
scroll to position [330, 0]
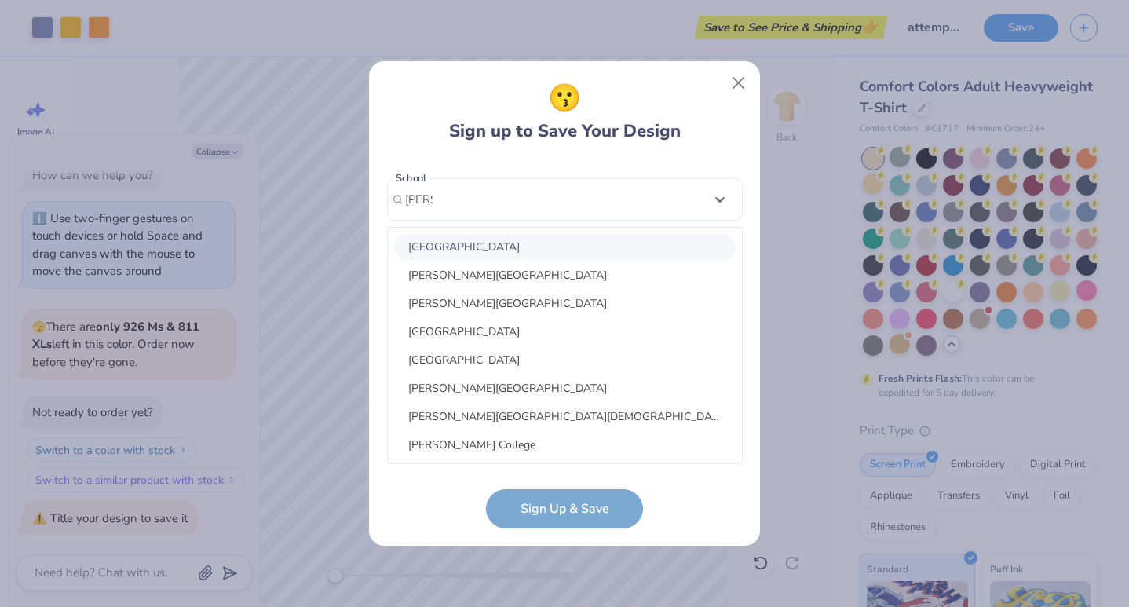
click at [484, 240] on div "[GEOGRAPHIC_DATA]" at bounding box center [564, 247] width 341 height 26
type input "[PERSON_NAME]"
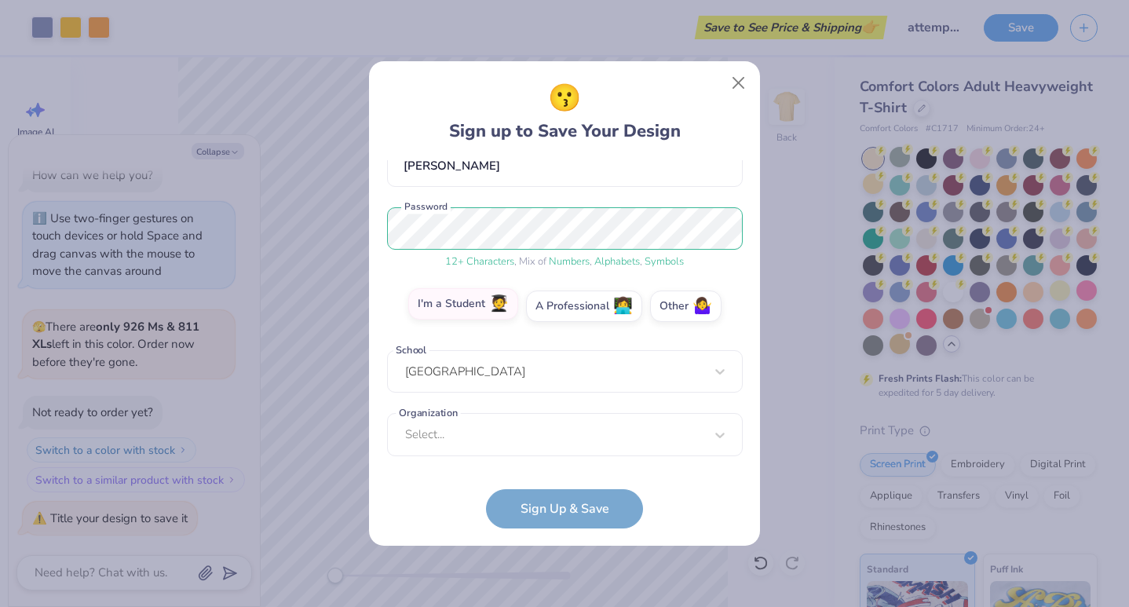
scroll to position [159, 0]
click at [584, 510] on form "[EMAIL_ADDRESS][DOMAIN_NAME] Email [PHONE_NUMBER] Phone [PERSON_NAME] Full Name…" at bounding box center [565, 344] width 356 height 368
click at [539, 436] on div "Select..." at bounding box center [565, 434] width 356 height 43
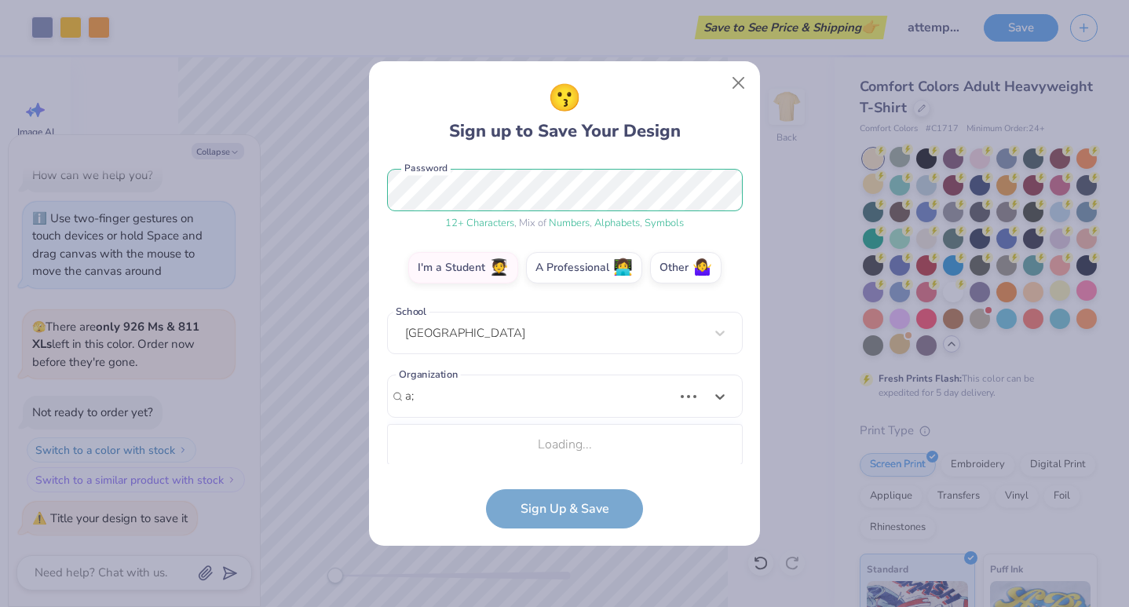
scroll to position [198, 0]
type input "alpha"
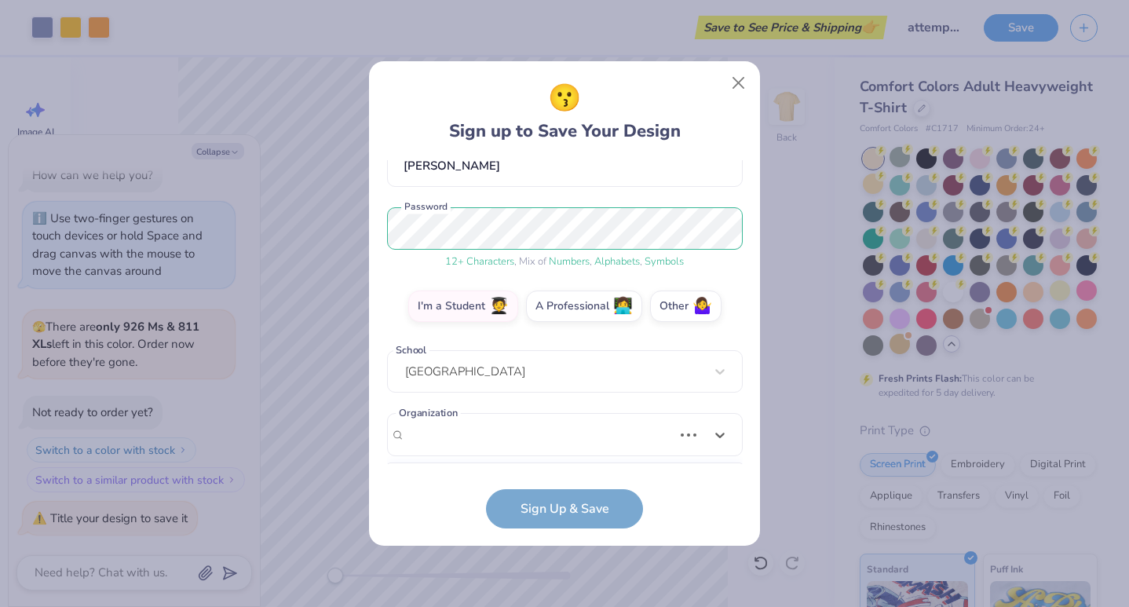
click at [516, 400] on div "[EMAIL_ADDRESS][DOMAIN_NAME] Email [PHONE_NUMBER] Phone [PERSON_NAME] Full Name…" at bounding box center [565, 312] width 356 height 304
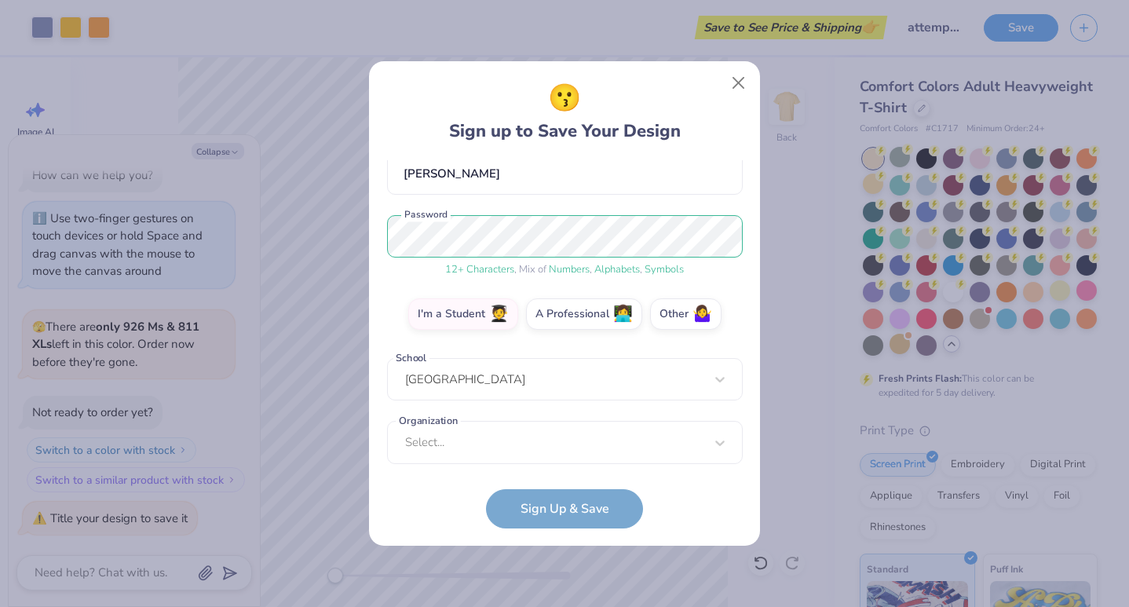
click at [557, 498] on form "[EMAIL_ADDRESS][DOMAIN_NAME] Email [PHONE_NUMBER] Phone [PERSON_NAME] Full Name…" at bounding box center [565, 344] width 356 height 368
click at [717, 444] on div "option focused, 1 of 15. 15 results available. Use Up and Down to choose option…" at bounding box center [565, 564] width 356 height 287
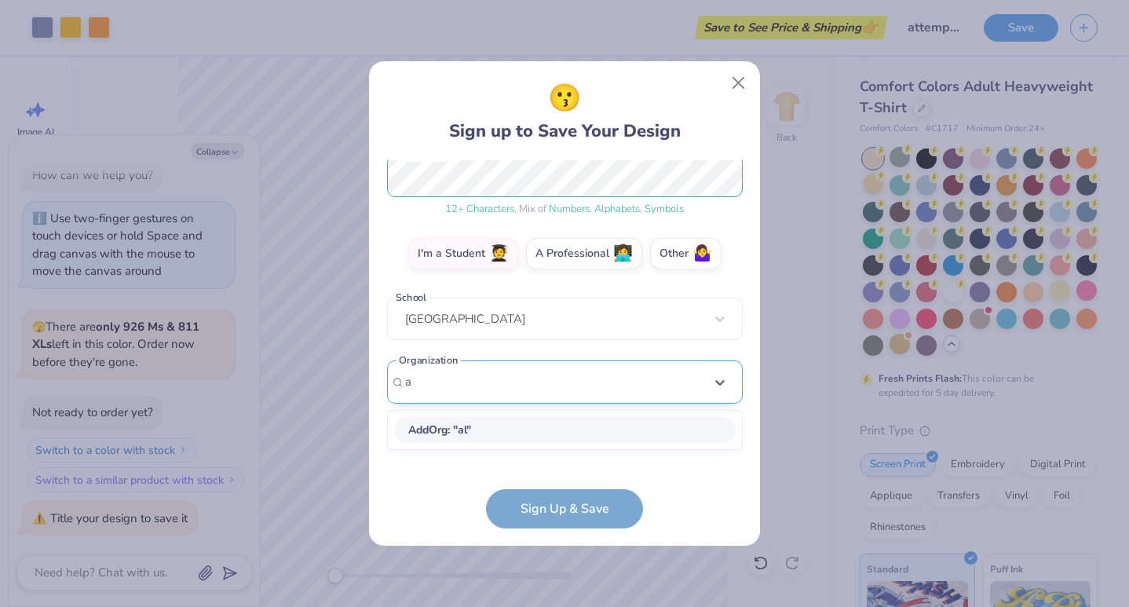
scroll to position [394, 0]
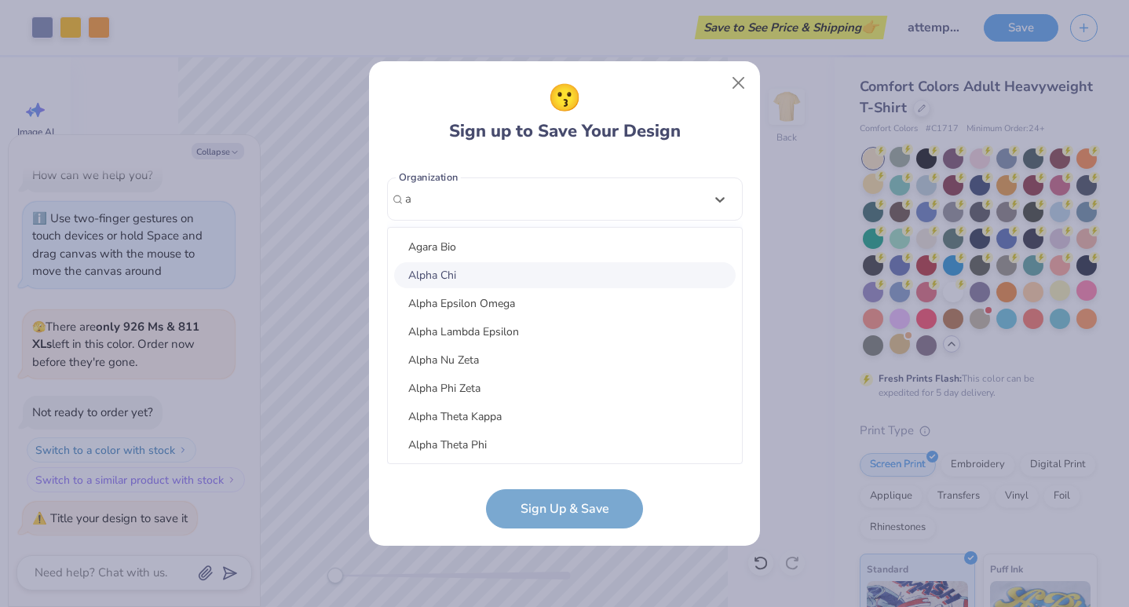
click at [484, 268] on div "Alpha Chi" at bounding box center [564, 275] width 341 height 26
type input "a"
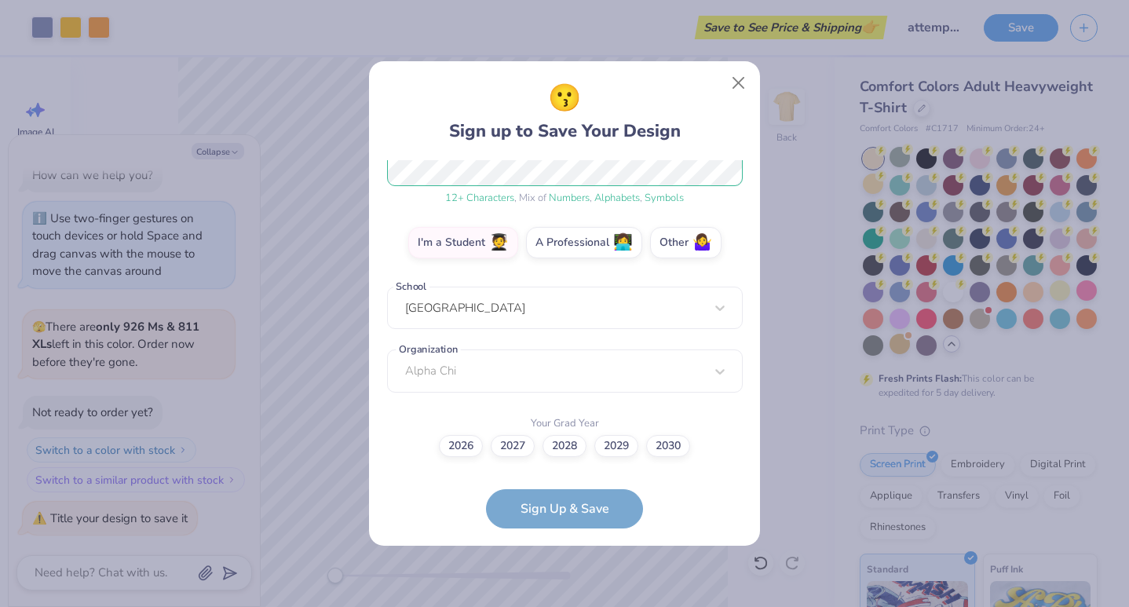
click at [551, 499] on form "[EMAIL_ADDRESS][DOMAIN_NAME] Email [PHONE_NUMBER] Phone [PERSON_NAME] Full Name…" at bounding box center [565, 344] width 356 height 368
click at [563, 443] on label "2028" at bounding box center [564, 444] width 44 height 22
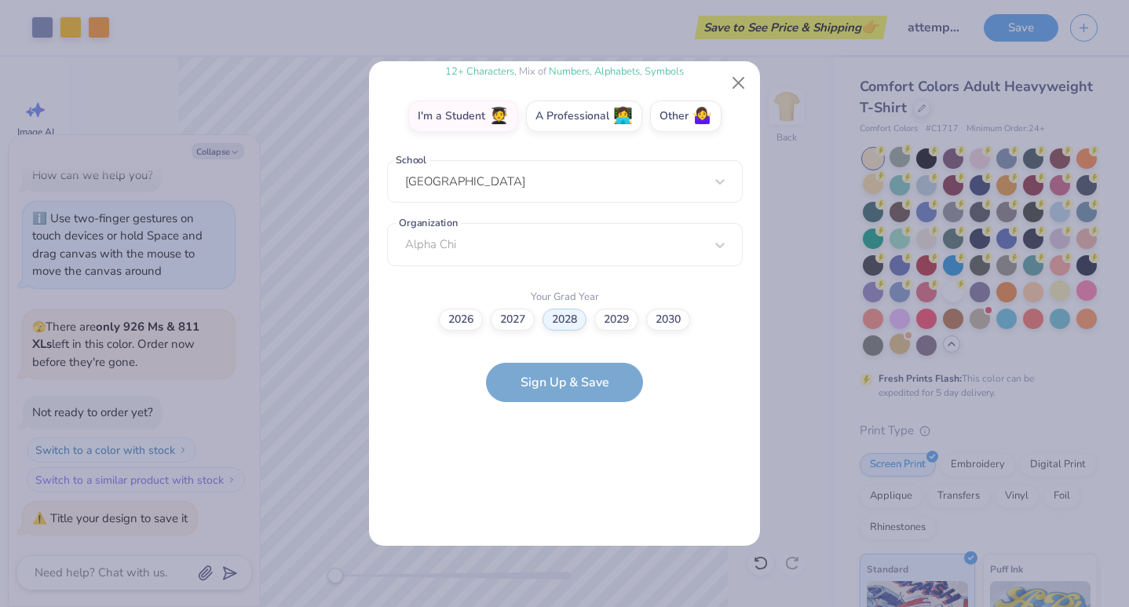
scroll to position [0, 0]
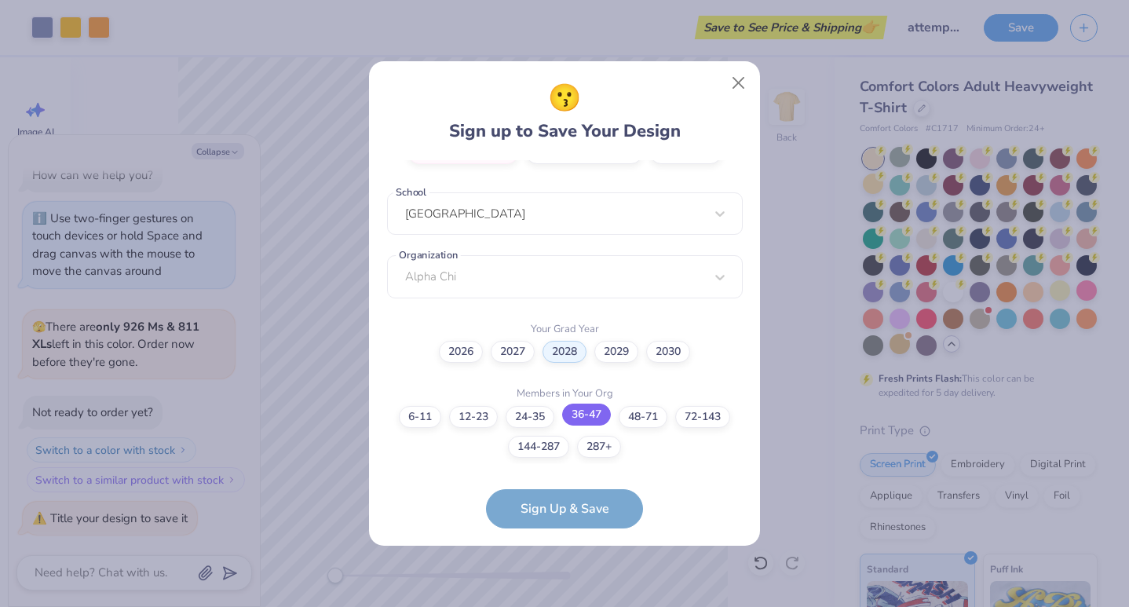
click at [593, 418] on label "36-47" at bounding box center [586, 414] width 49 height 22
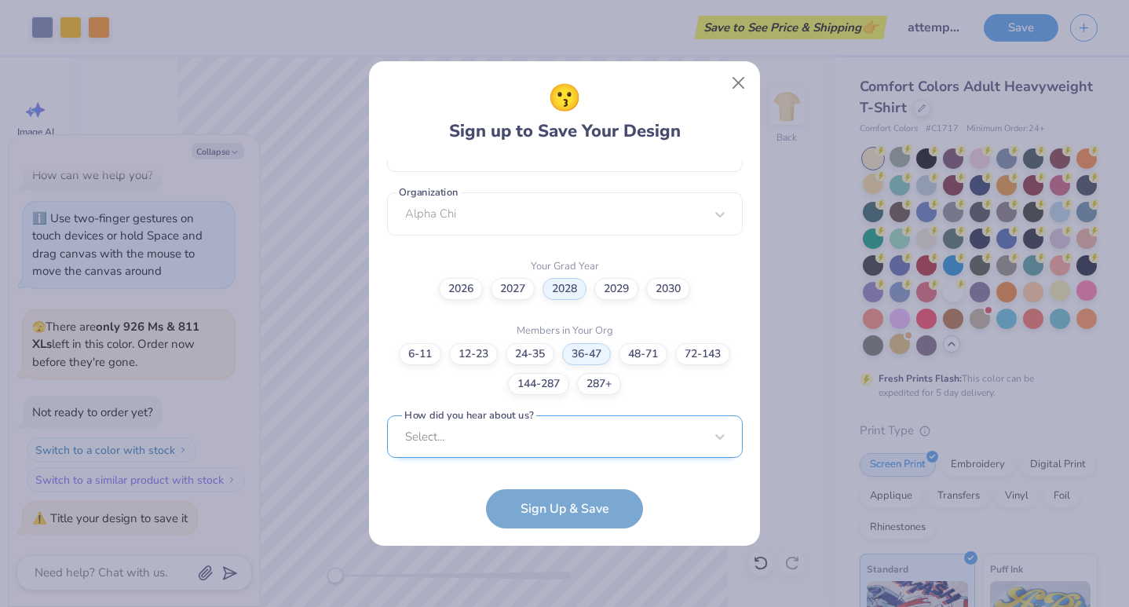
click at [601, 431] on div "Select..." at bounding box center [565, 436] width 356 height 43
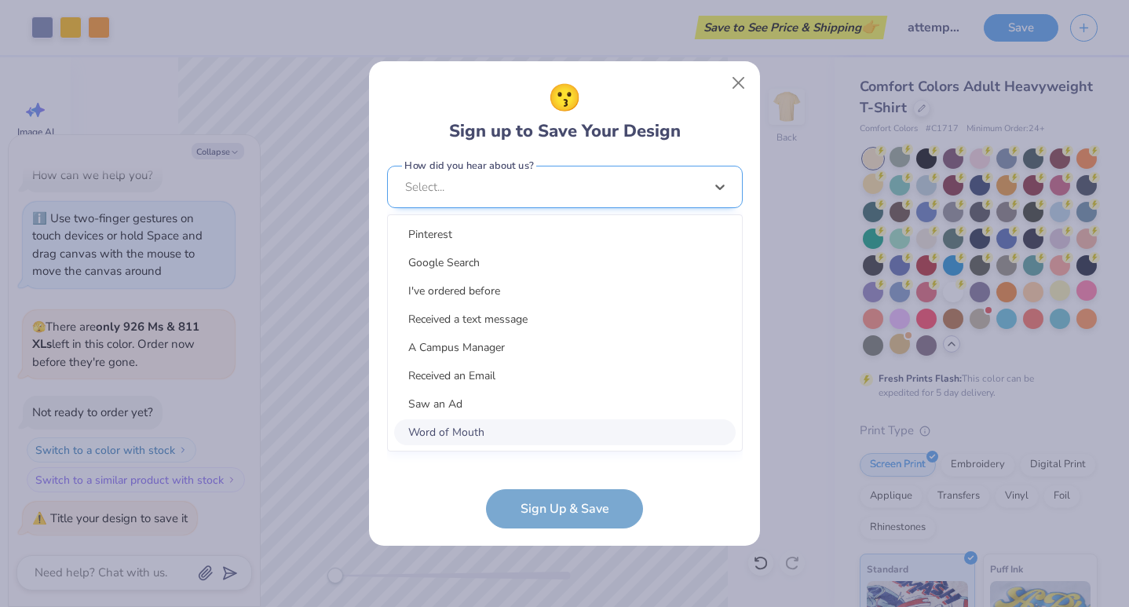
scroll to position [615, 0]
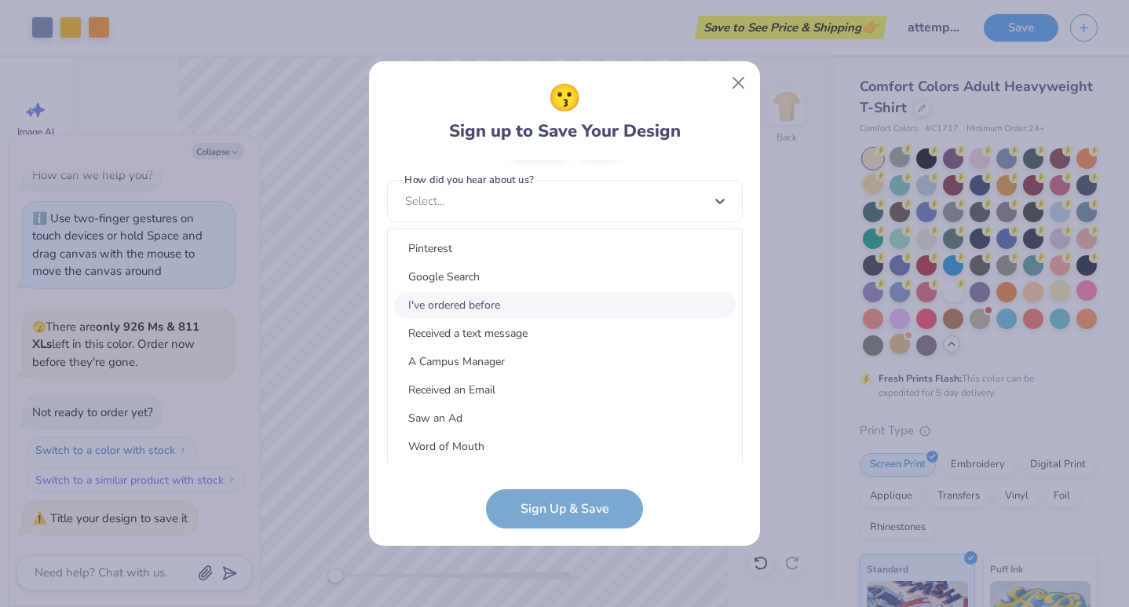
click at [508, 305] on div "I've ordered before" at bounding box center [564, 305] width 341 height 26
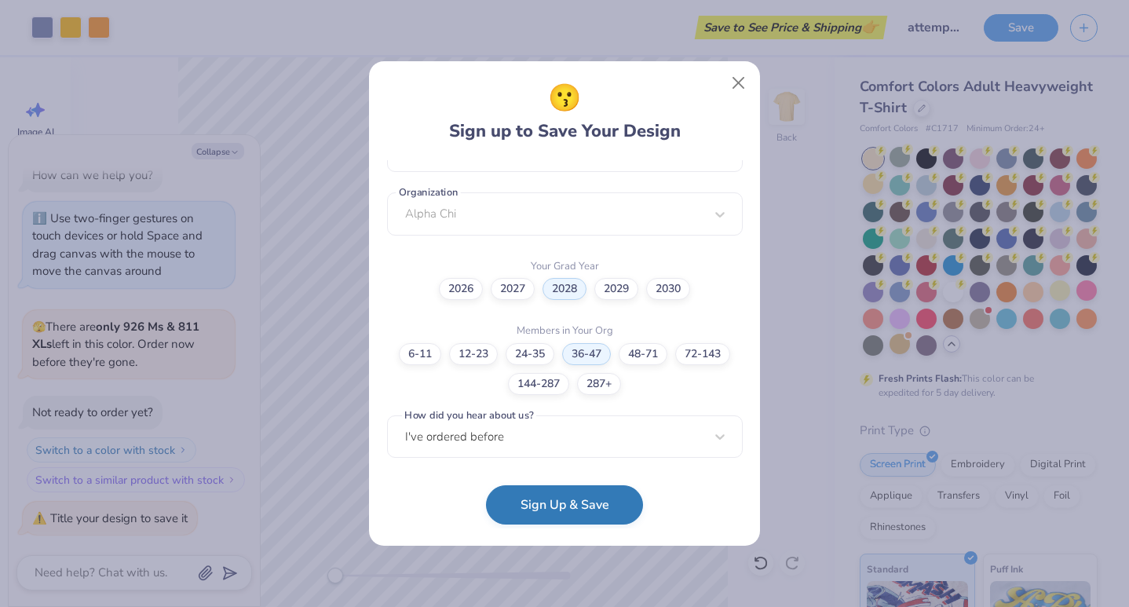
click at [569, 512] on button "Sign Up & Save" at bounding box center [564, 504] width 157 height 39
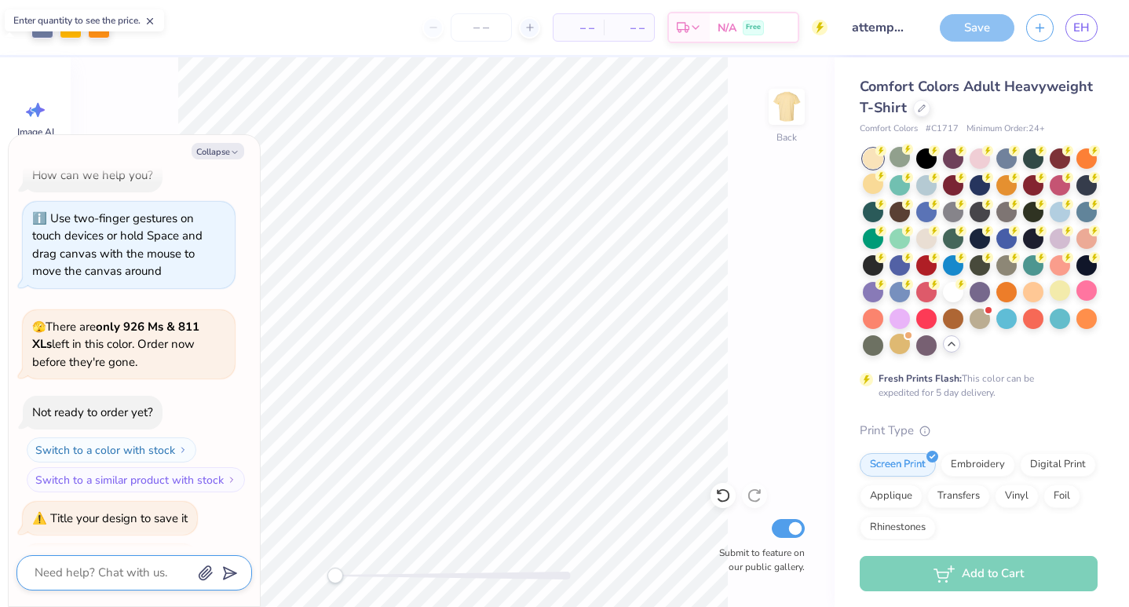
scroll to position [64, 0]
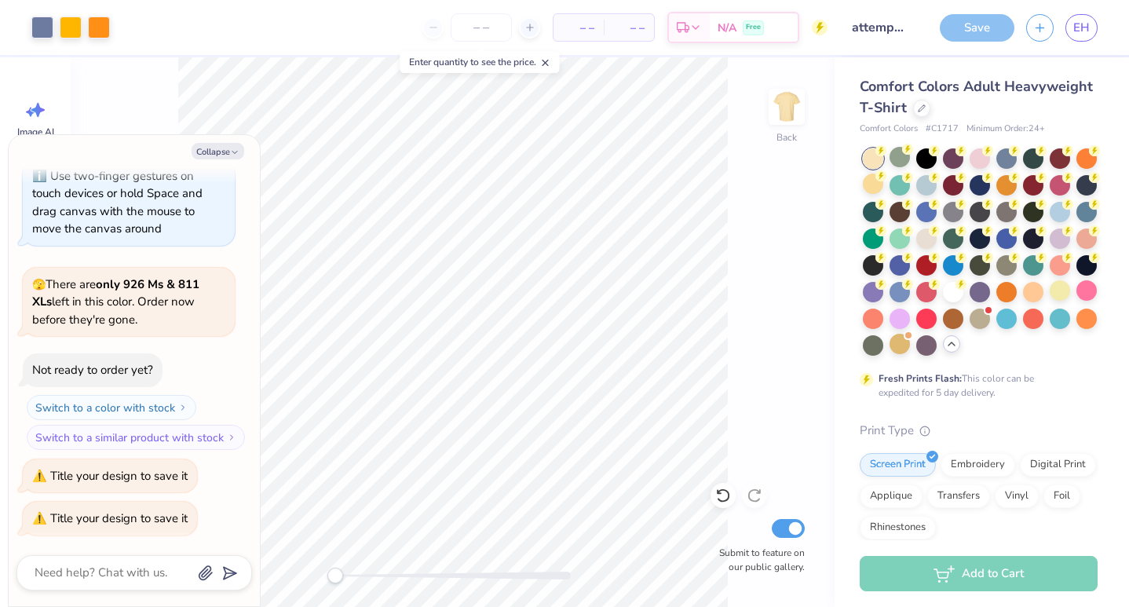
click at [754, 420] on div "Back Submit to feature on our public gallery." at bounding box center [453, 331] width 764 height 549
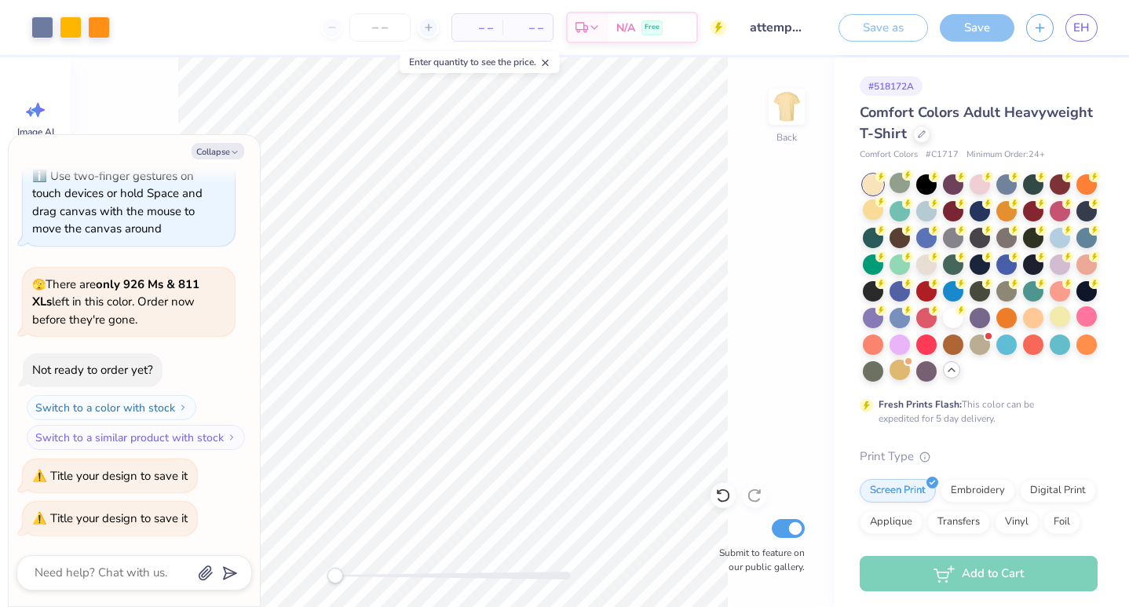
click at [1002, 20] on div "Save" at bounding box center [977, 27] width 75 height 27
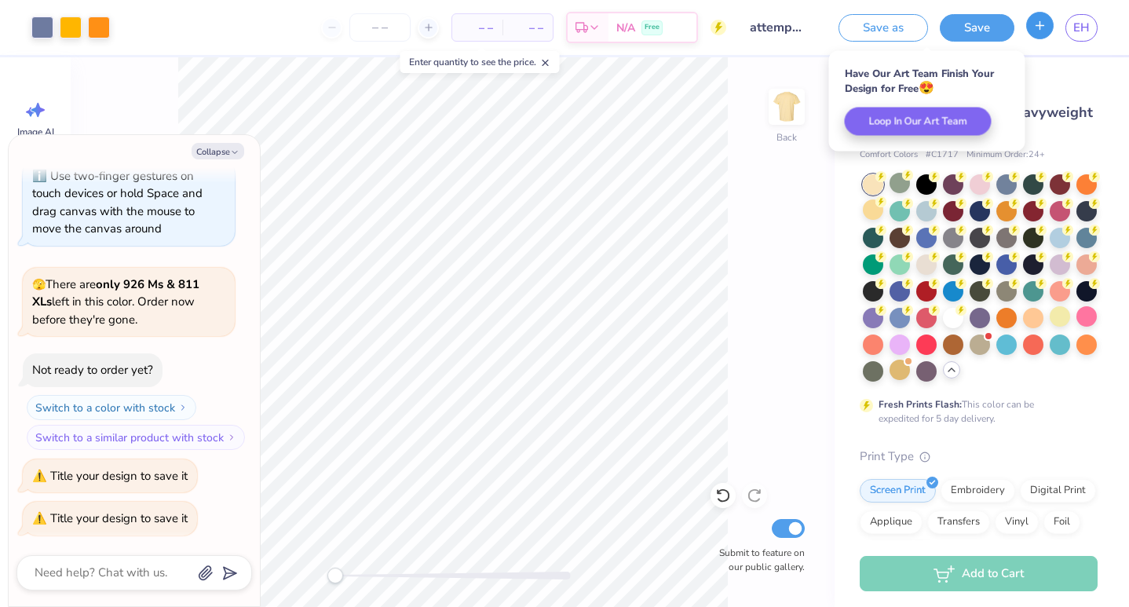
click at [1033, 35] on button "button" at bounding box center [1039, 25] width 27 height 27
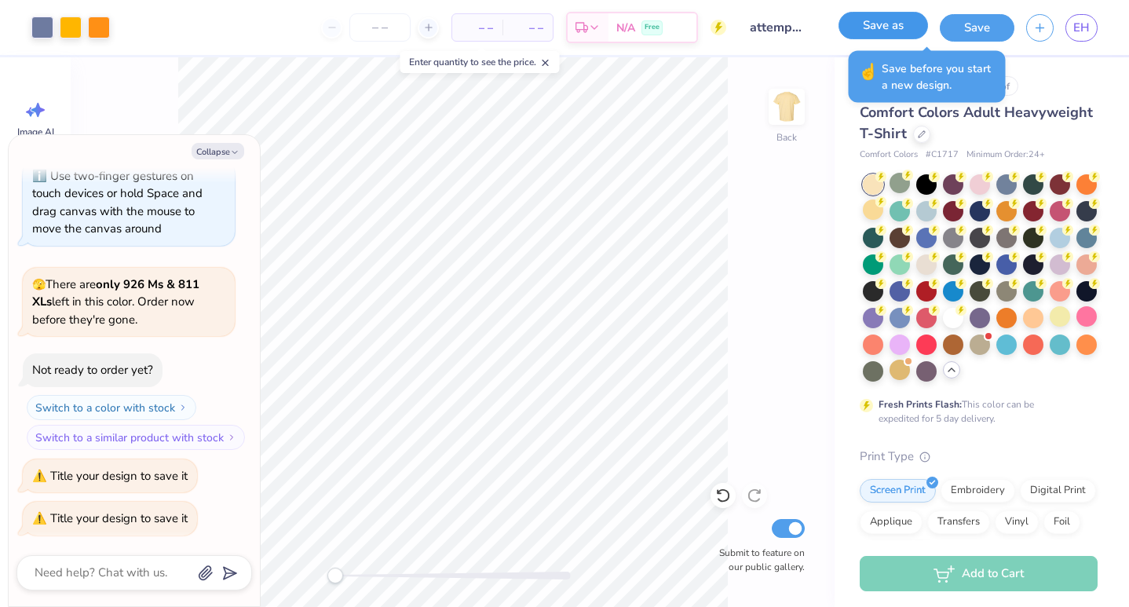
click at [898, 24] on button "Save as" at bounding box center [882, 25] width 89 height 27
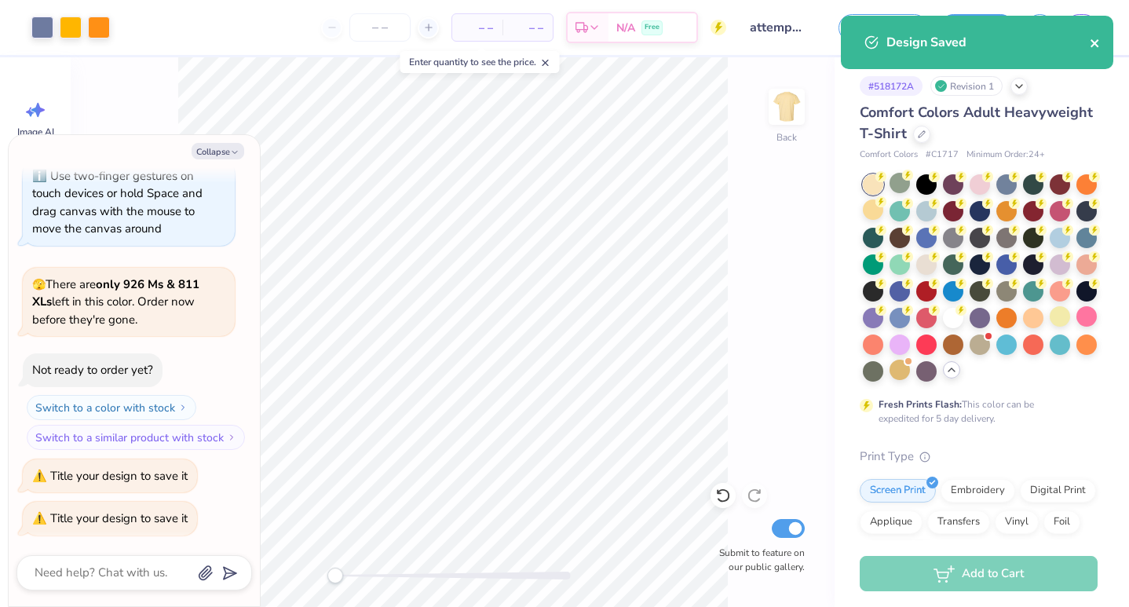
click at [1096, 42] on icon "close" at bounding box center [1095, 43] width 11 height 13
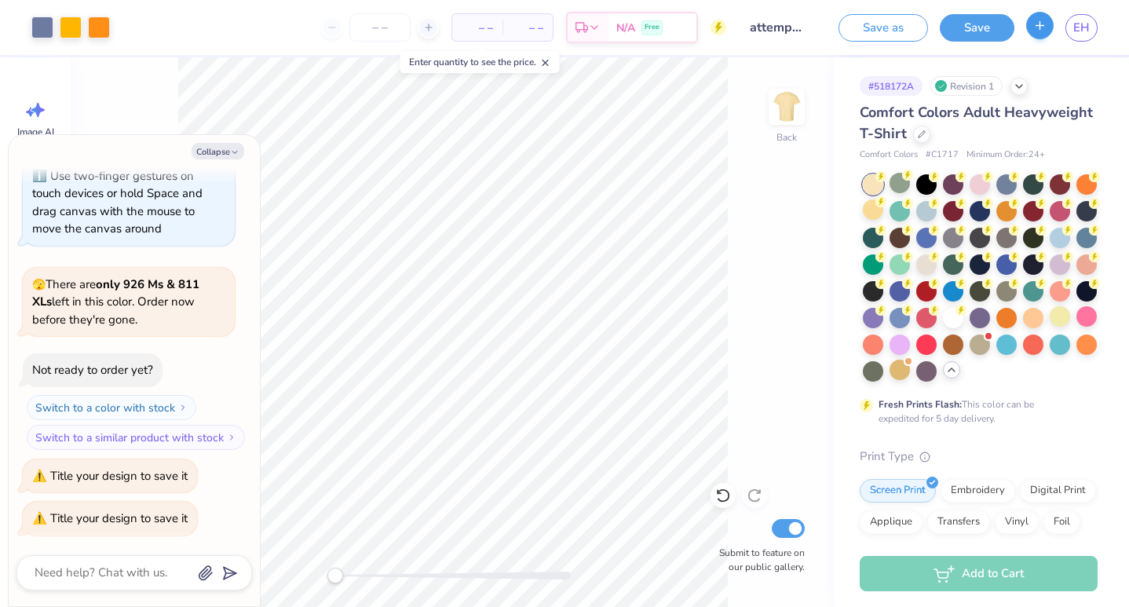
click at [1041, 24] on div "Art colors – – Per Item – – Total Est. Delivery N/A Free Design Title attempt 1…" at bounding box center [564, 303] width 1129 height 607
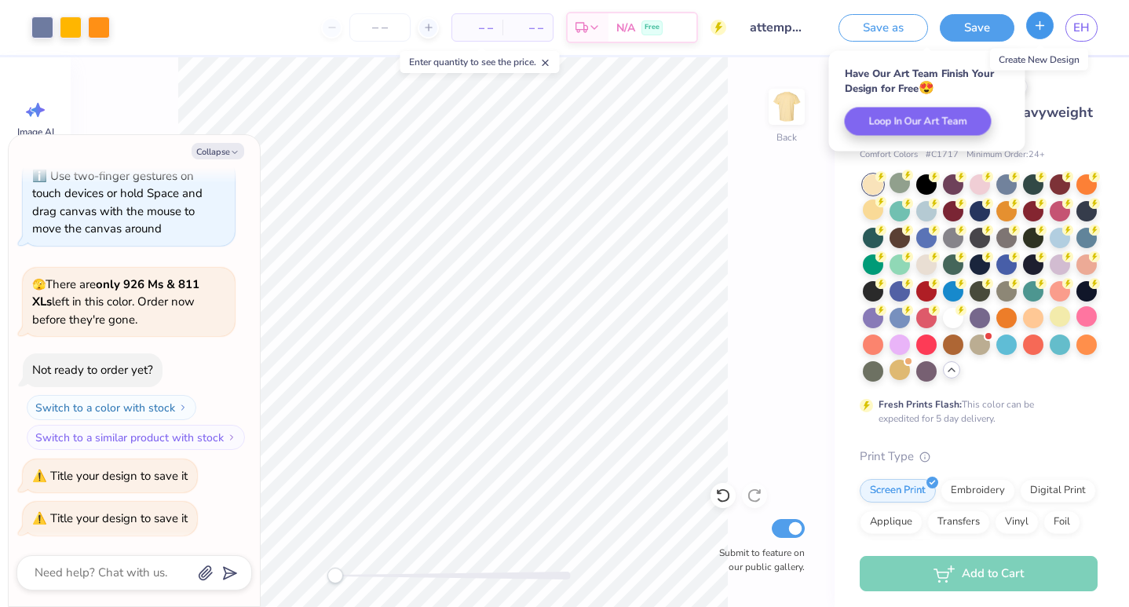
click at [1041, 25] on line "button" at bounding box center [1040, 25] width 8 height 0
type textarea "x"
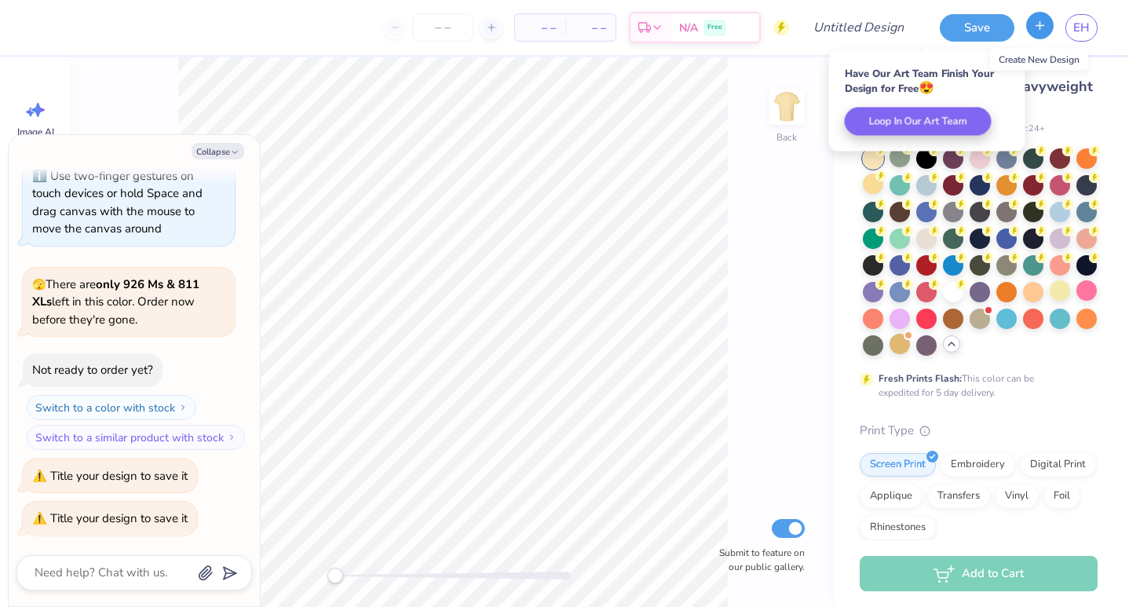
click at [1041, 25] on line "button" at bounding box center [1040, 25] width 8 height 0
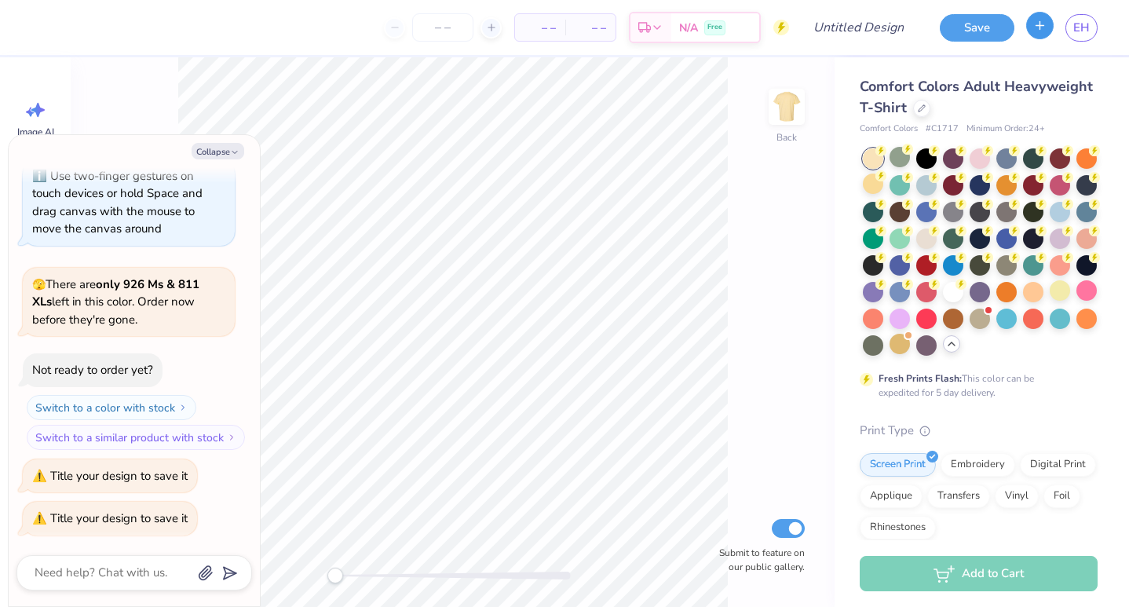
click at [1045, 27] on icon "button" at bounding box center [1039, 25] width 13 height 13
type textarea "x"
click at [1090, 32] on link "EH" at bounding box center [1081, 27] width 32 height 27
